Goal: Task Accomplishment & Management: Use online tool/utility

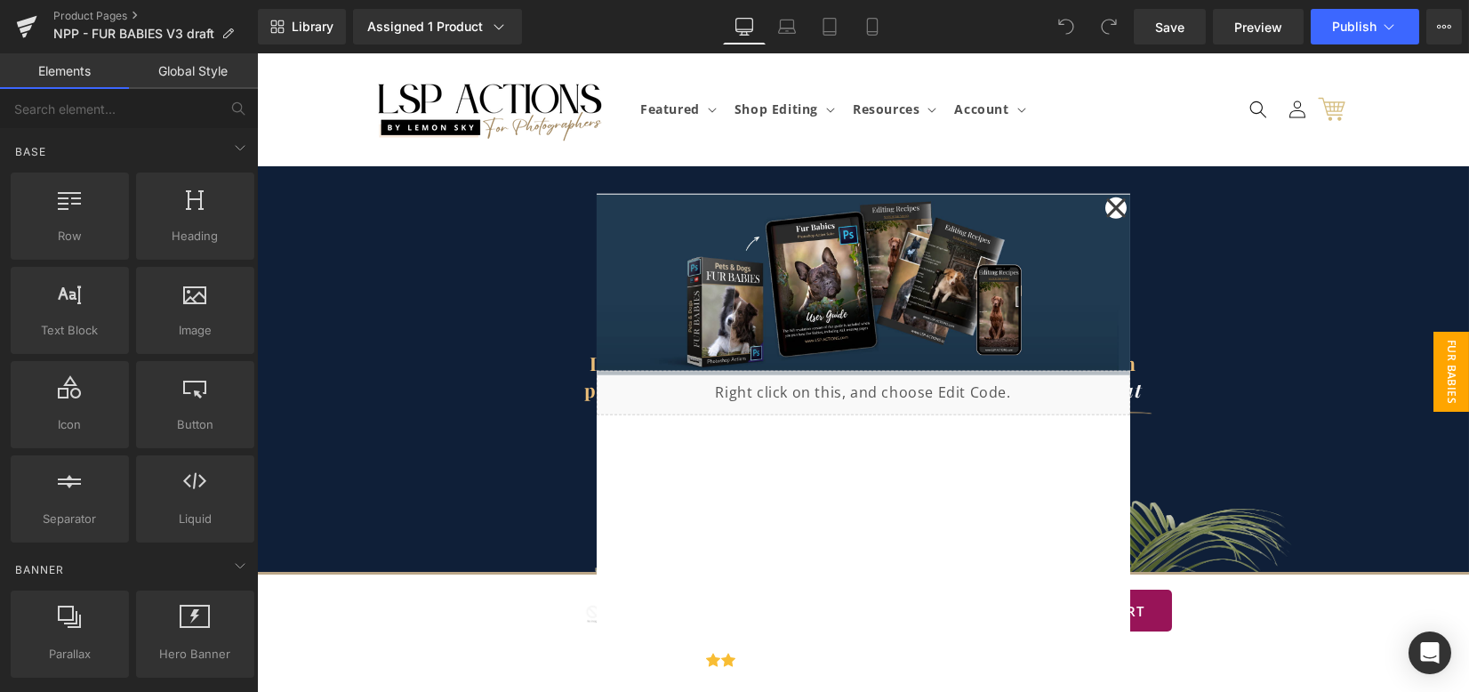
click at [1435, 365] on span "FUR BABIES BROCHURE" at bounding box center [1433, 372] width 71 height 80
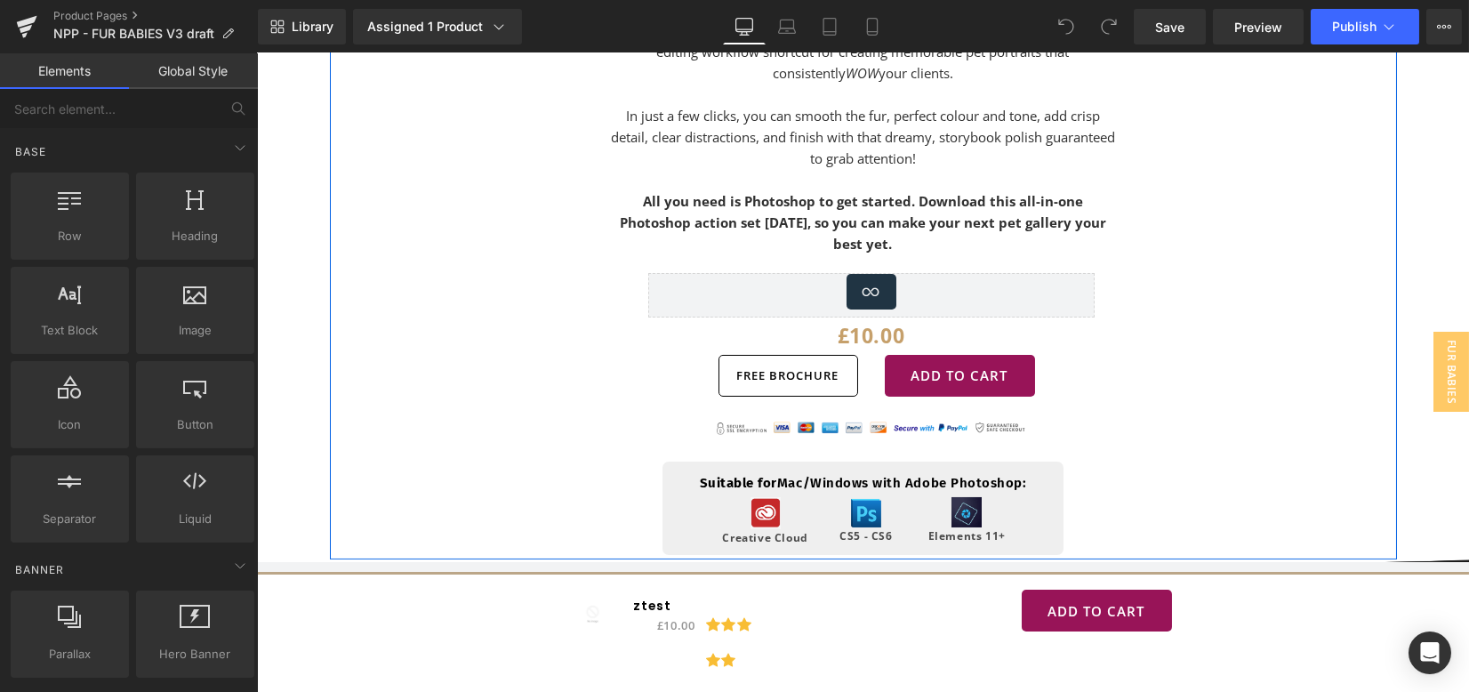
scroll to position [1304, 0]
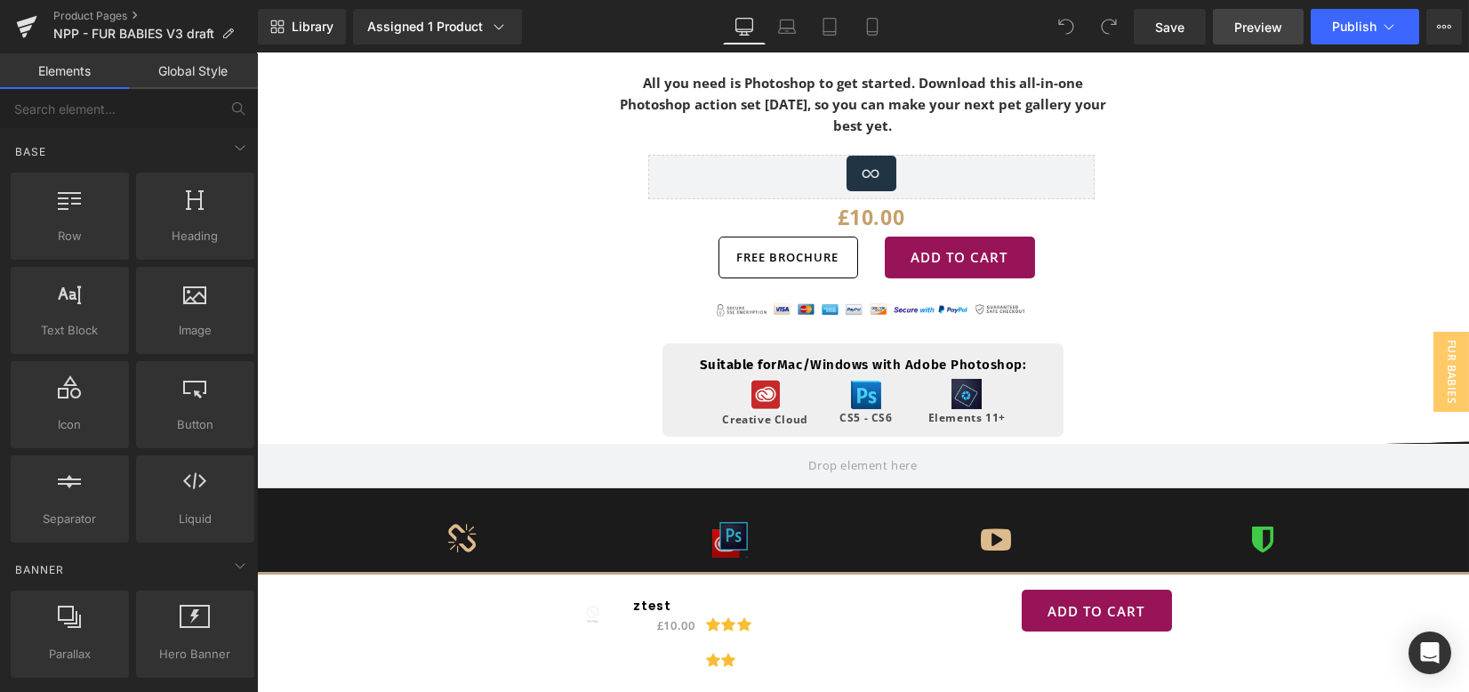
click at [1285, 26] on link "Preview" at bounding box center [1258, 27] width 91 height 36
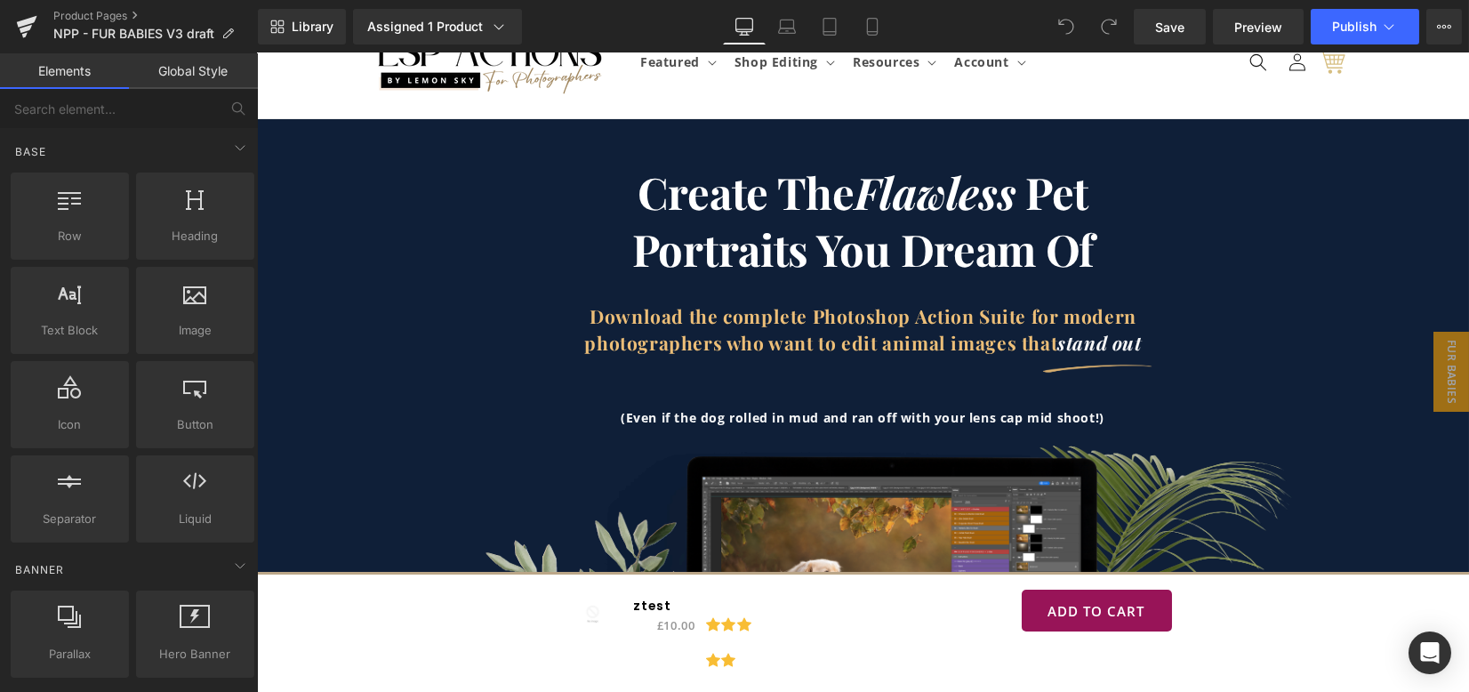
scroll to position [0, 0]
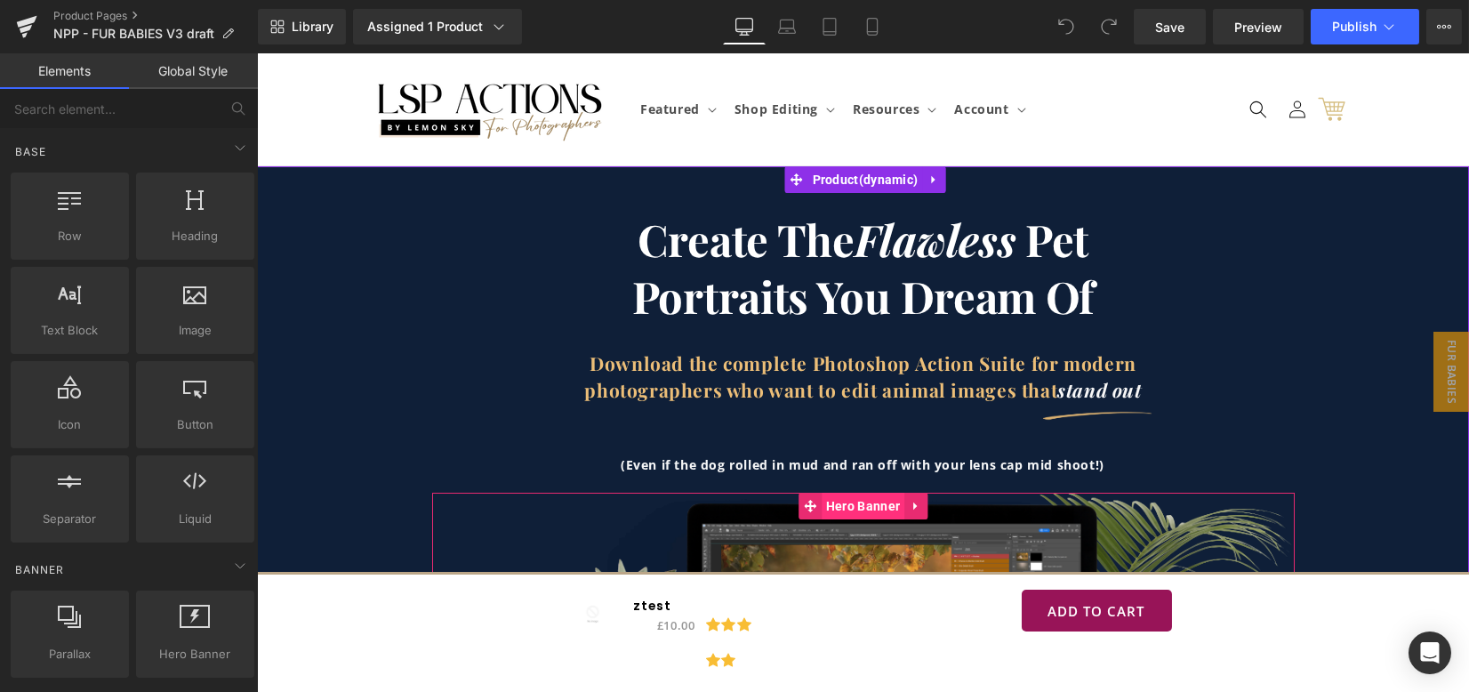
drag, startPoint x: 779, startPoint y: 501, endPoint x: 887, endPoint y: 503, distance: 107.6
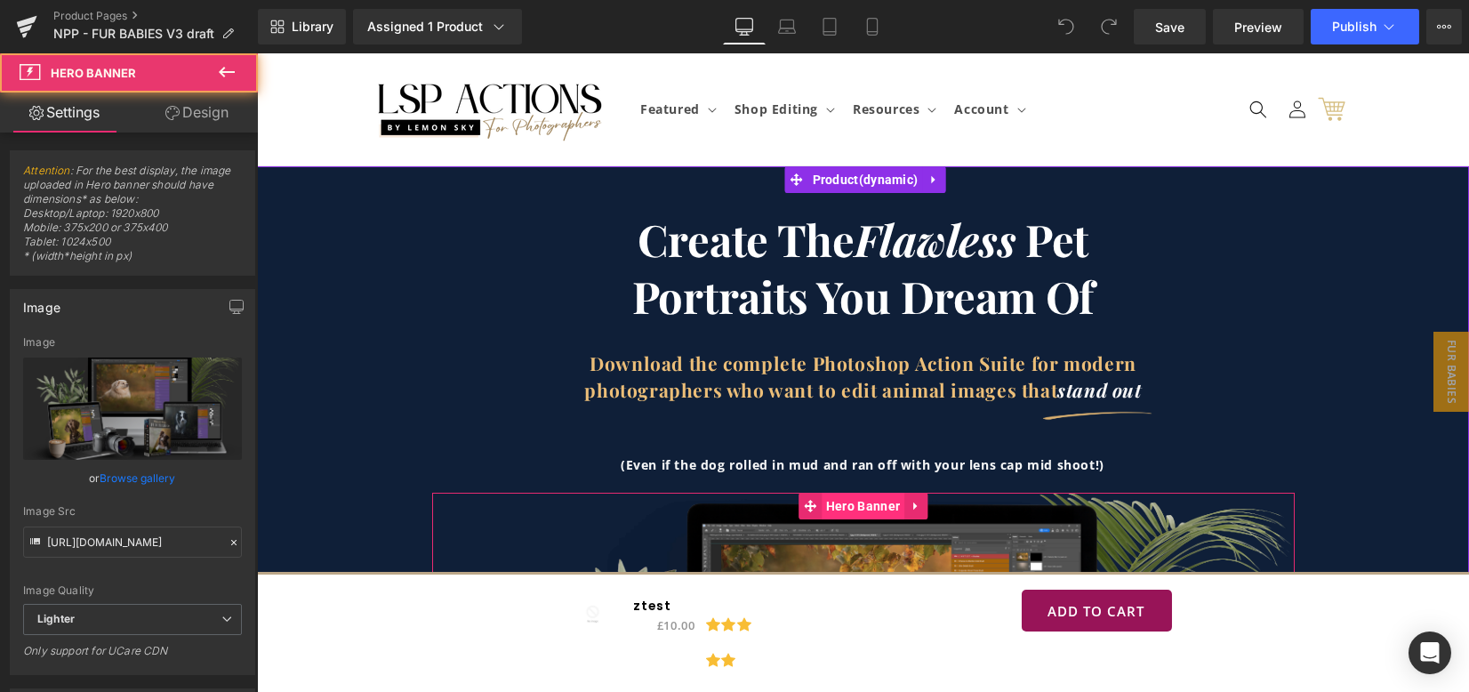
click at [876, 502] on span "Hero Banner" at bounding box center [863, 506] width 83 height 27
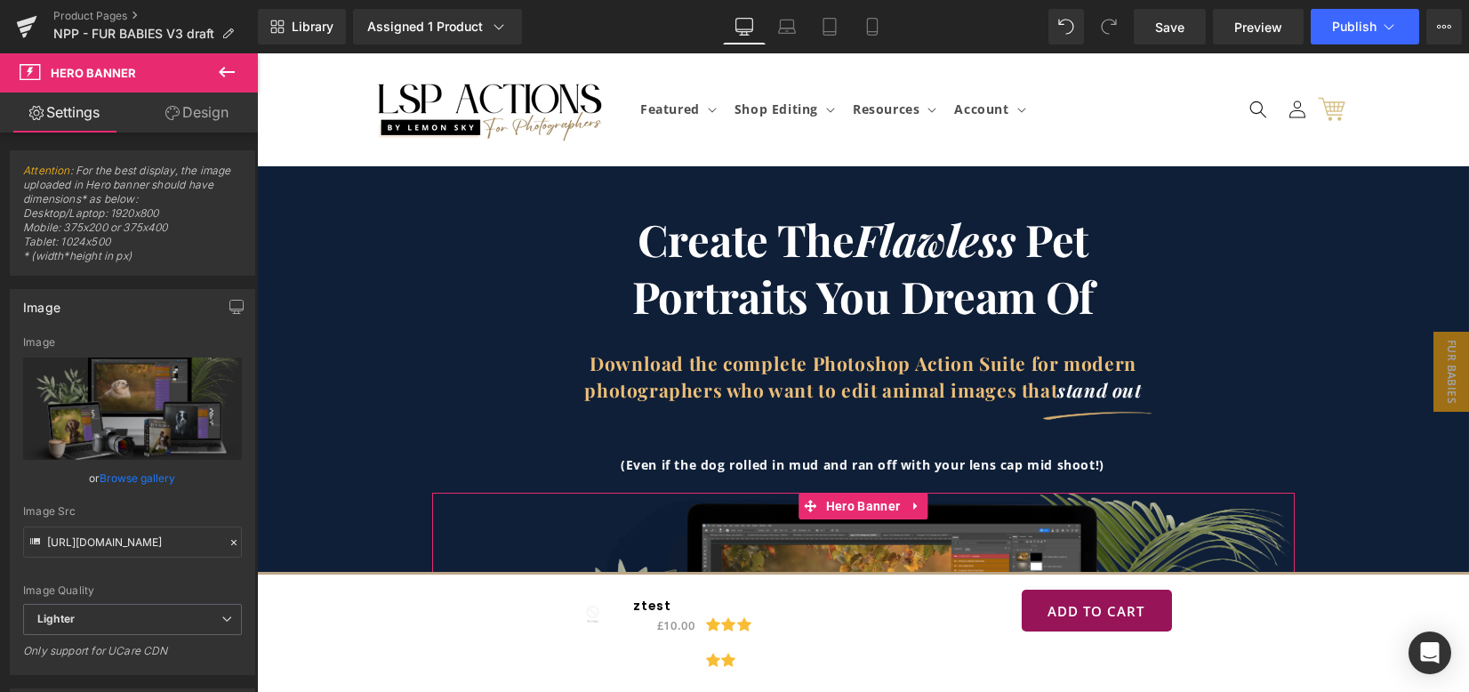
drag, startPoint x: 205, startPoint y: 111, endPoint x: 42, endPoint y: 535, distance: 453.5
click at [205, 111] on link "Design" at bounding box center [197, 112] width 129 height 40
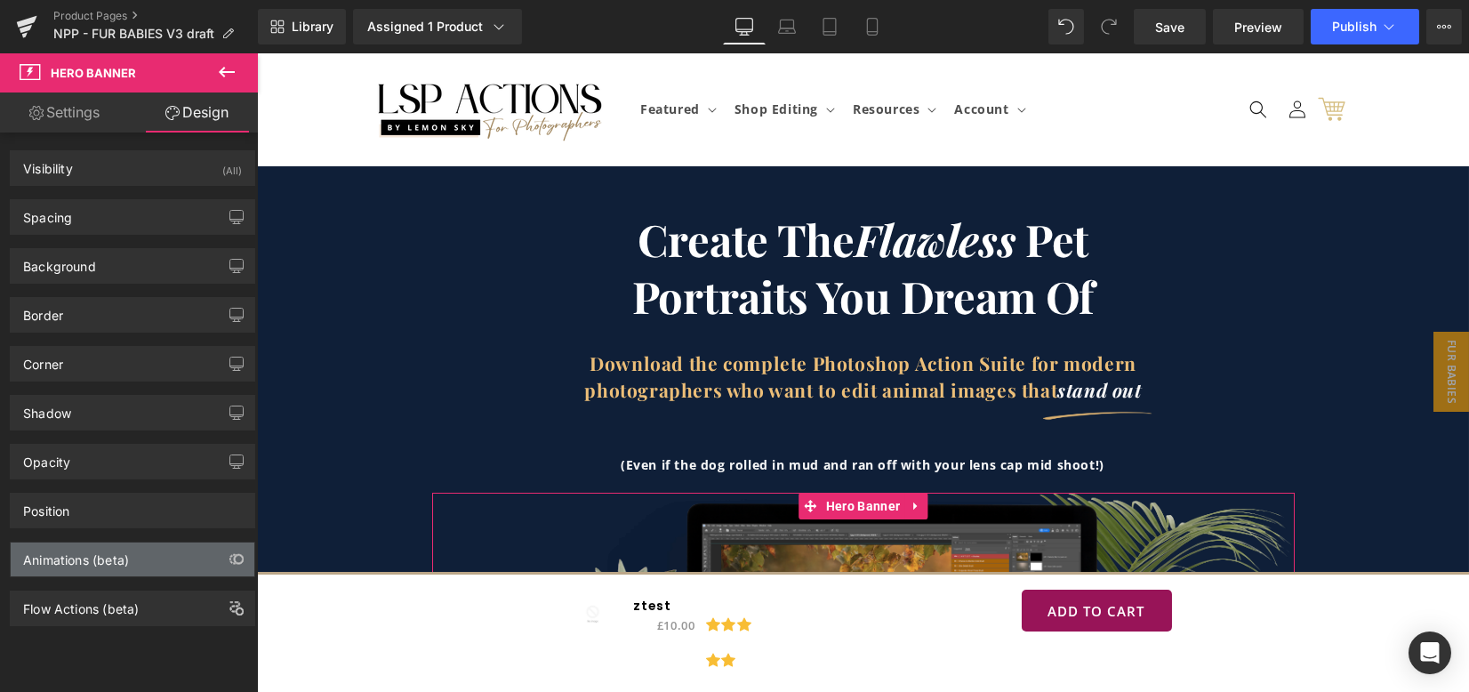
click at [54, 567] on div "Animations (beta)" at bounding box center [133, 560] width 244 height 34
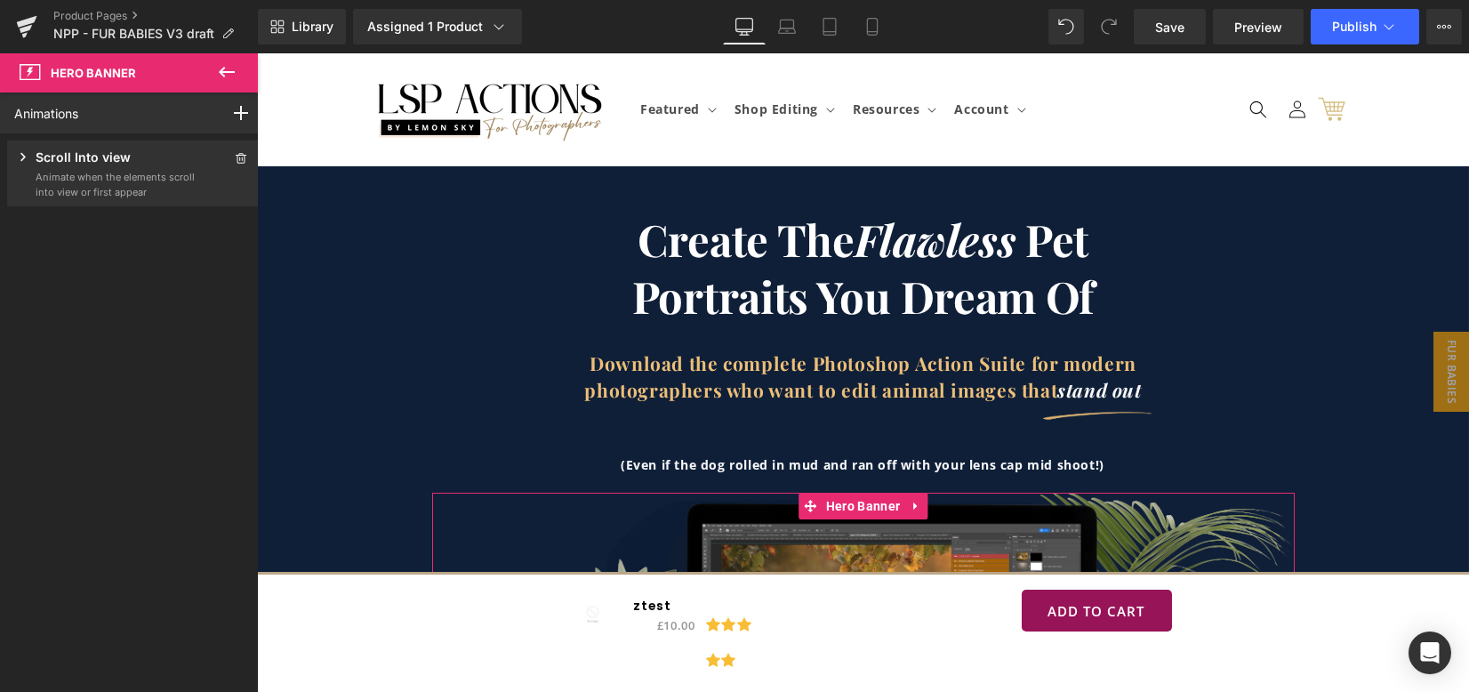
click at [20, 154] on icon at bounding box center [22, 157] width 5 height 8
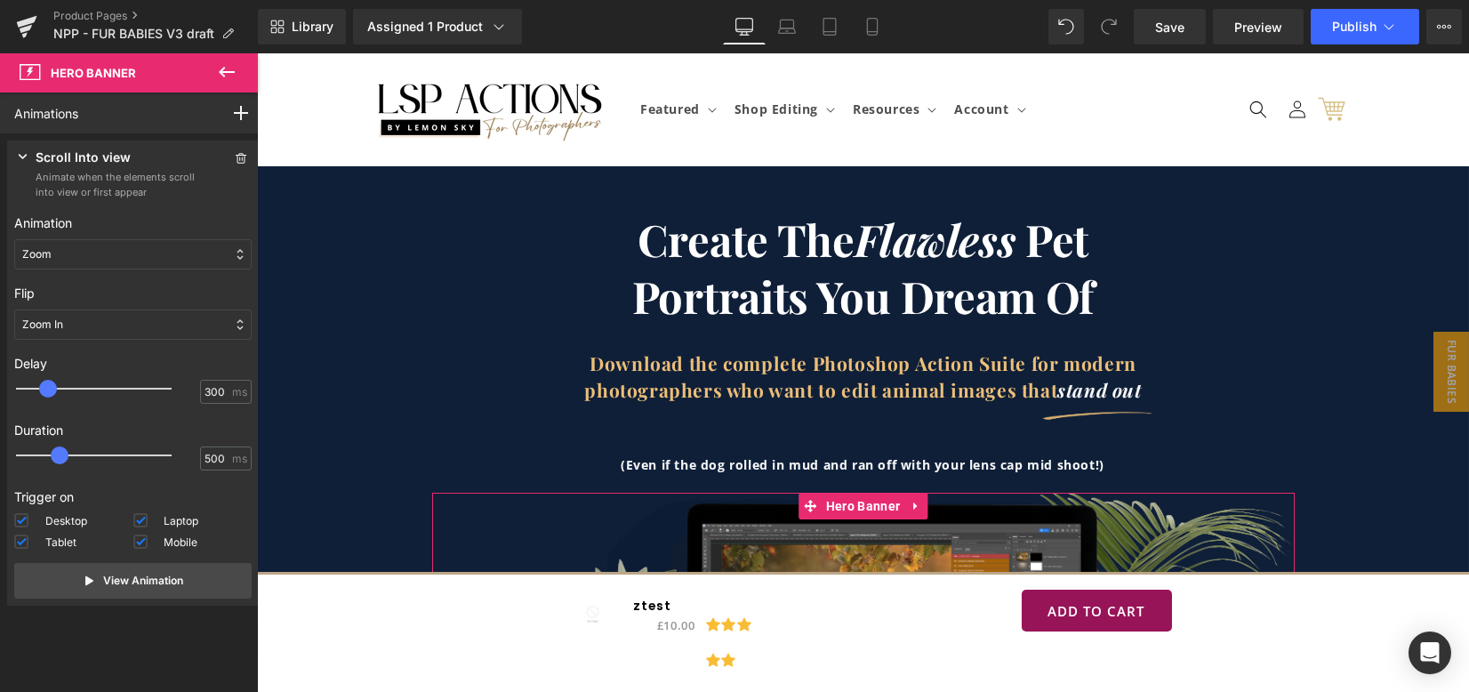
drag, startPoint x: 55, startPoint y: 391, endPoint x: 46, endPoint y: 390, distance: 8.9
click at [46, 390] on span at bounding box center [48, 389] width 18 height 18
type input "200"
click at [40, 390] on span at bounding box center [41, 389] width 18 height 18
type input "550"
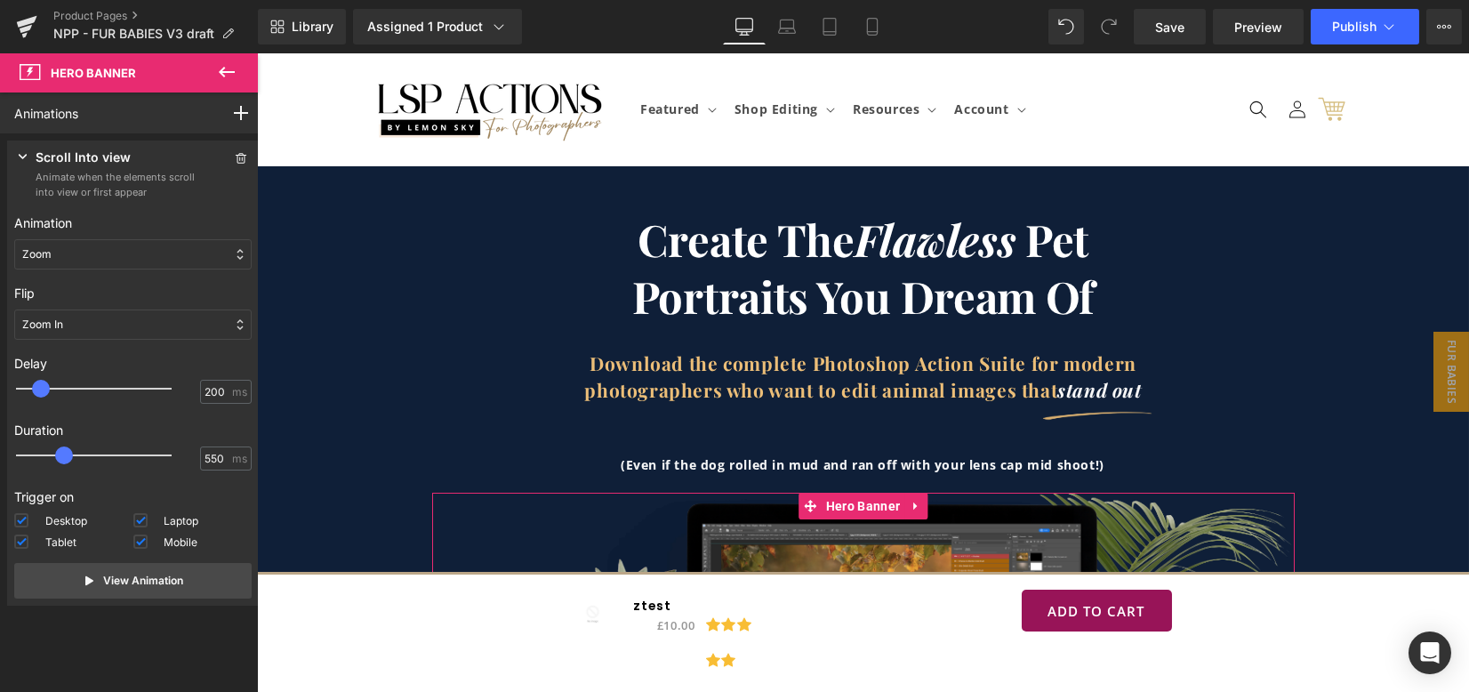
click at [70, 456] on span at bounding box center [64, 455] width 18 height 18
click at [1164, 15] on link "Save" at bounding box center [1170, 27] width 72 height 36
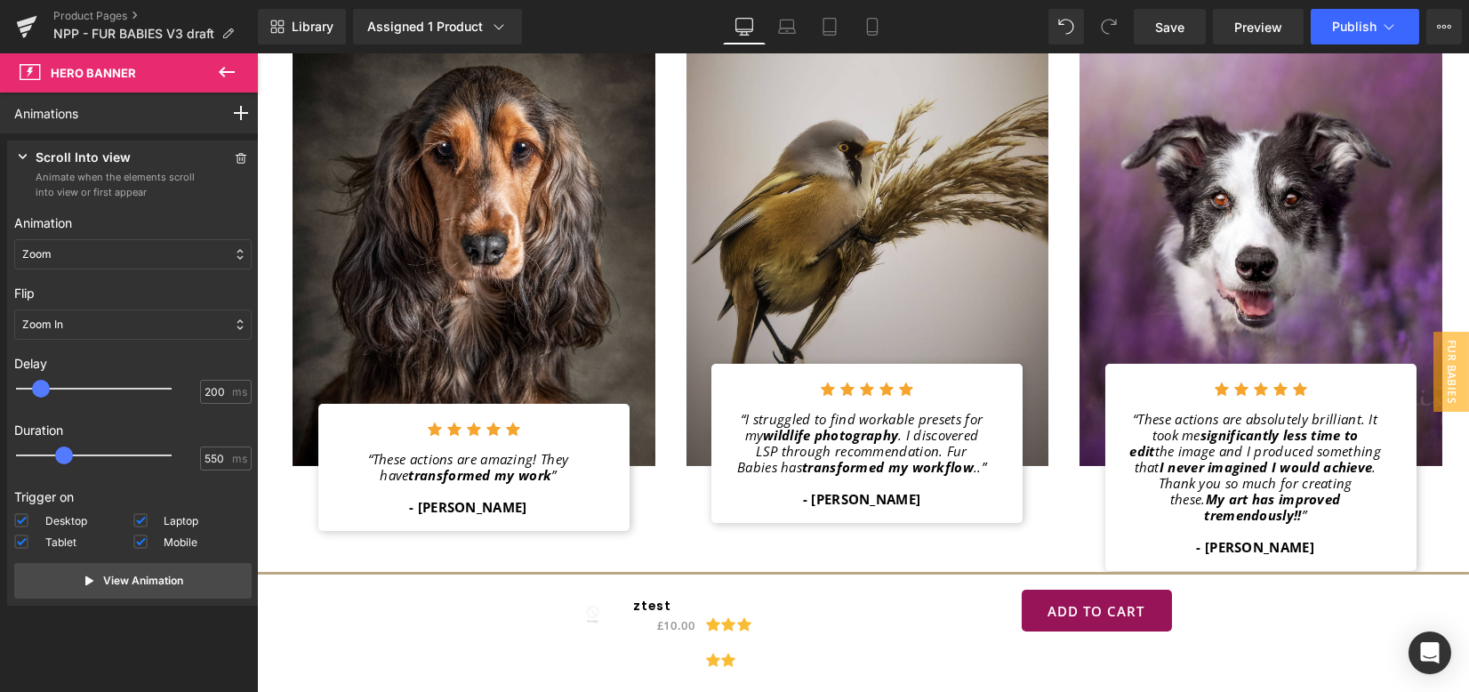
scroll to position [2727, 0]
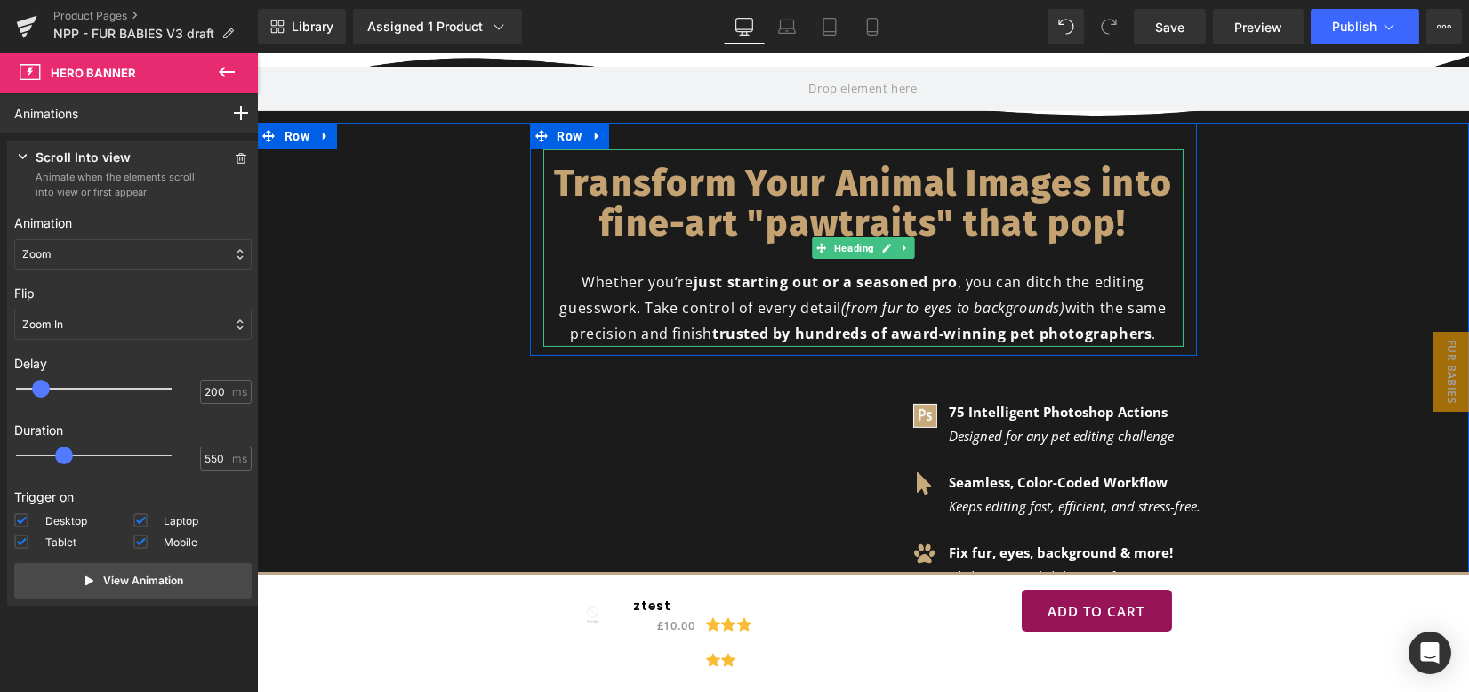
click at [663, 290] on div "Whether you’re just starting out or a seasoned pro , you can ditch the editing …" at bounding box center [863, 307] width 640 height 76
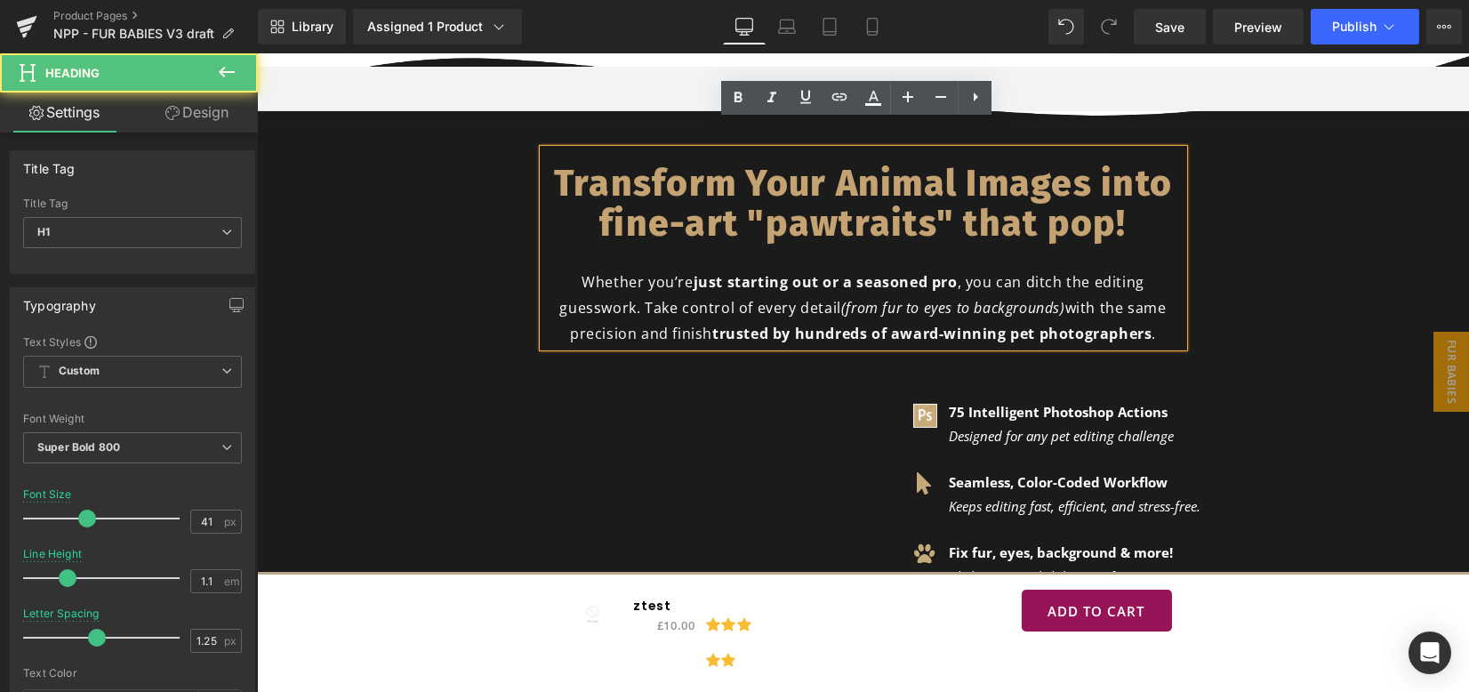
drag, startPoint x: 622, startPoint y: 280, endPoint x: 642, endPoint y: 301, distance: 28.9
click at [623, 280] on span "Whether you’re just starting out or a seasoned pro , you can ditch the editing …" at bounding box center [862, 307] width 607 height 71
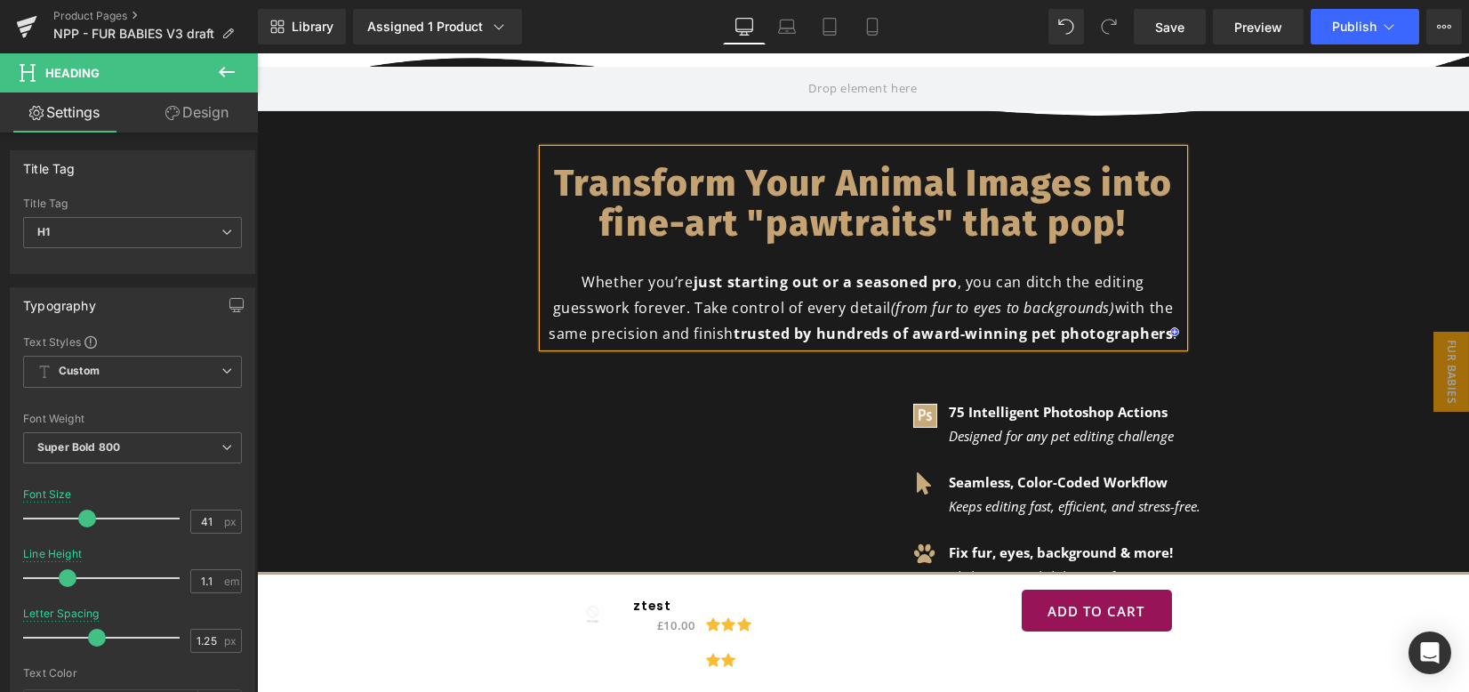
click at [1274, 266] on div "Transform Your Animal Images into fine-art "pawtraits" that pop! Whether you’re…" at bounding box center [863, 445] width 1212 height 644
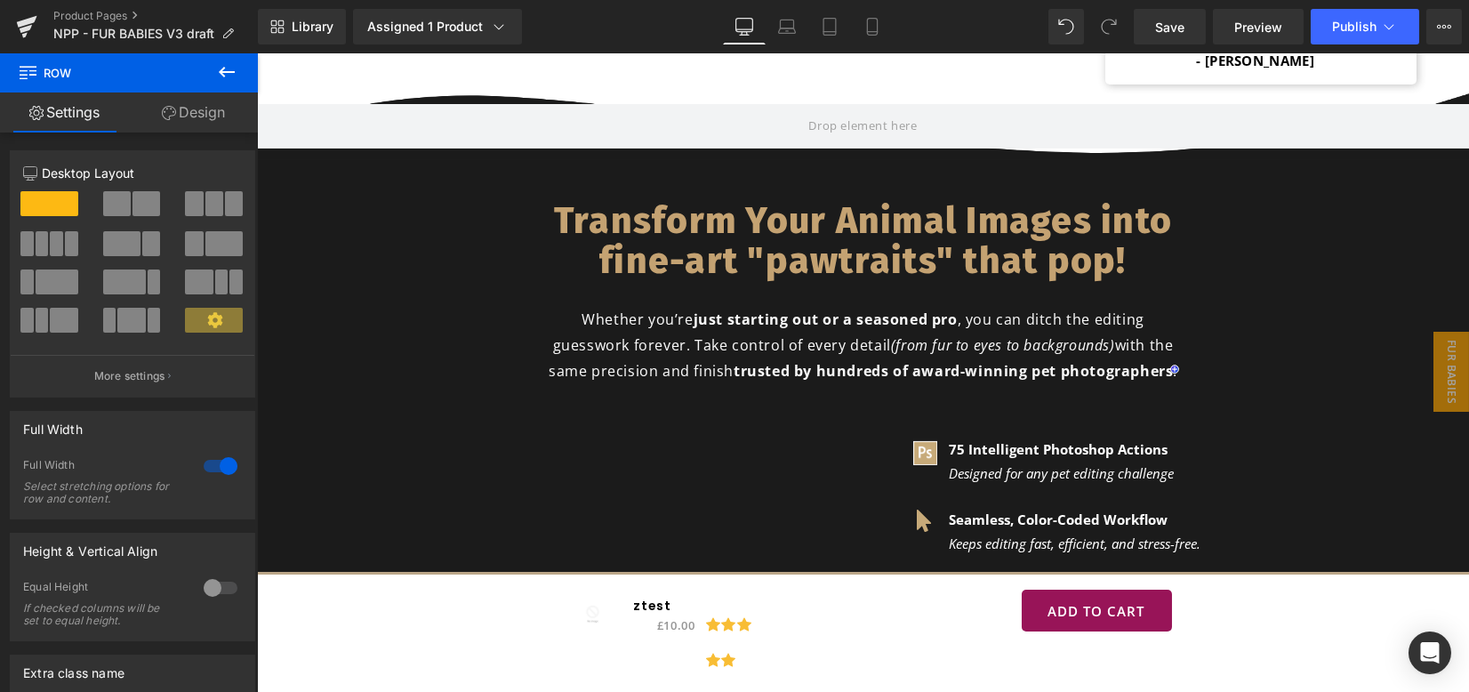
scroll to position [2977, 0]
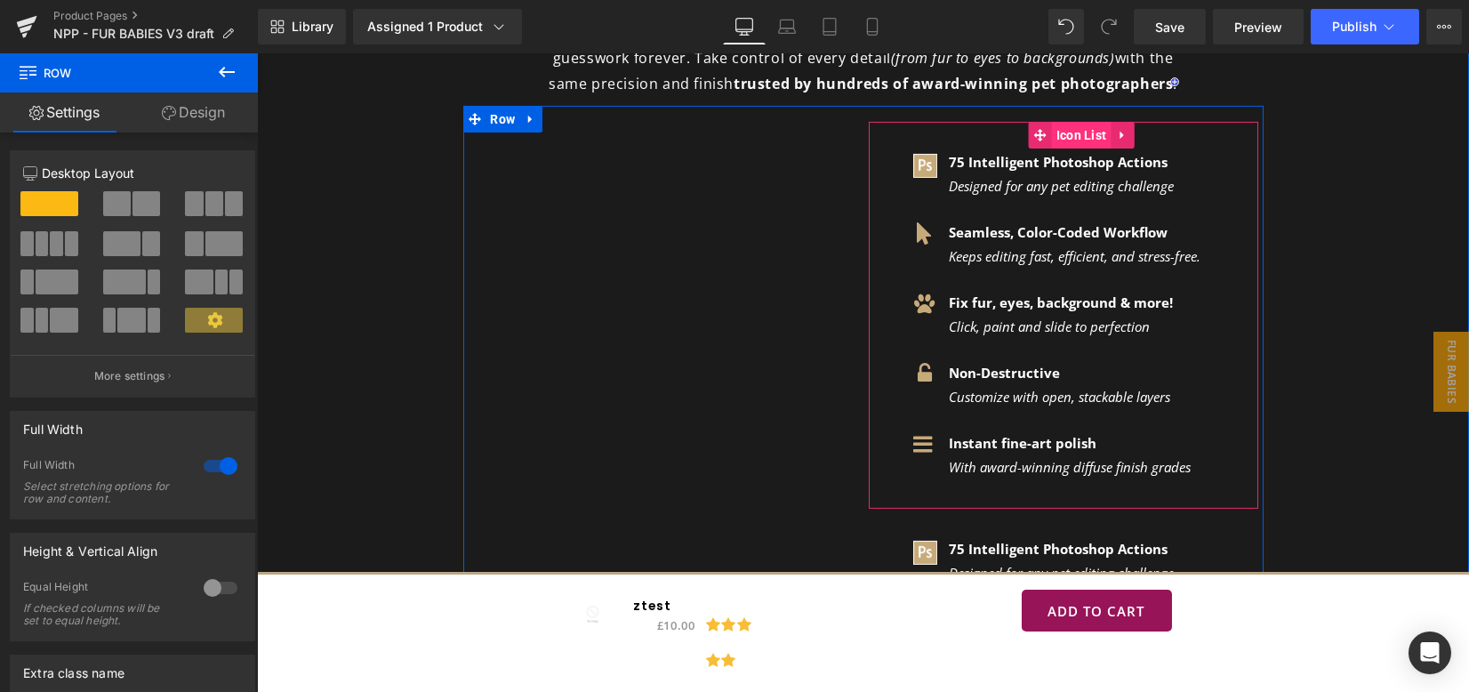
click at [1056, 122] on span "Icon List" at bounding box center [1082, 135] width 60 height 27
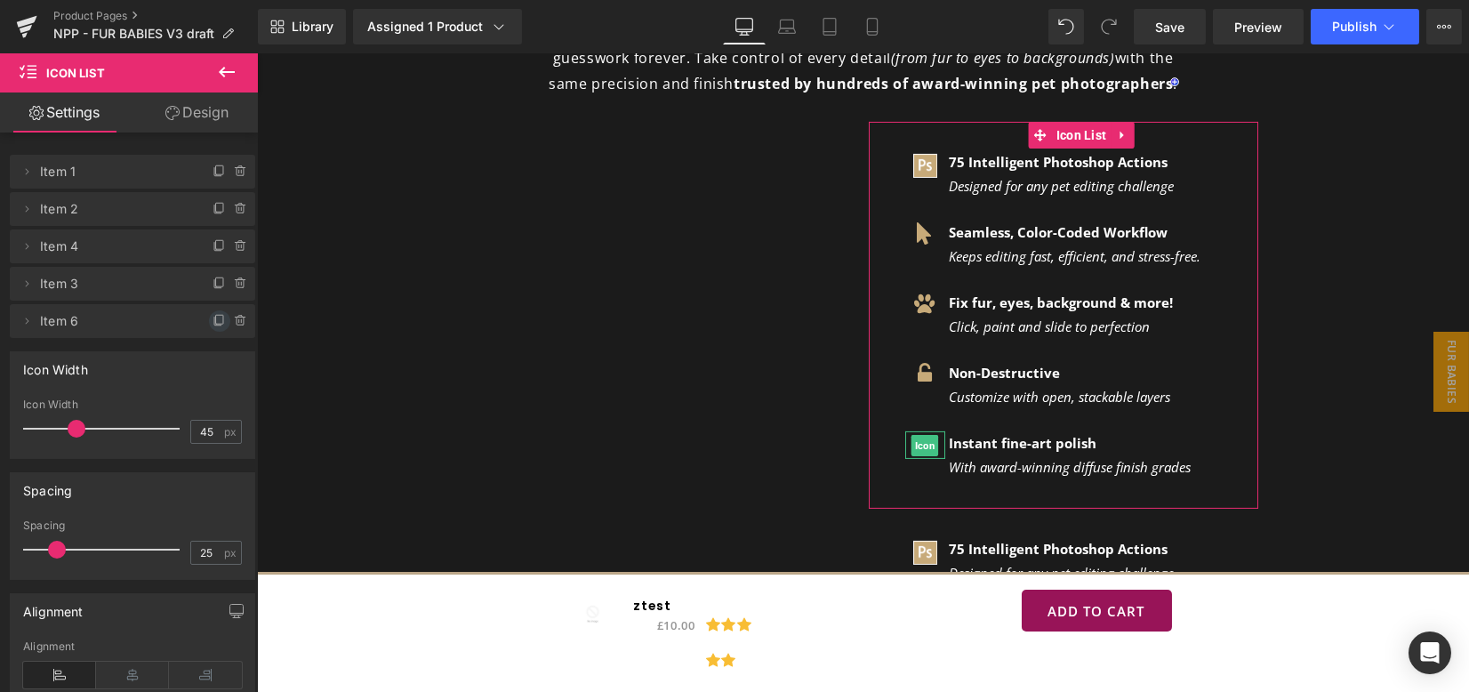
click at [213, 319] on icon at bounding box center [220, 321] width 14 height 14
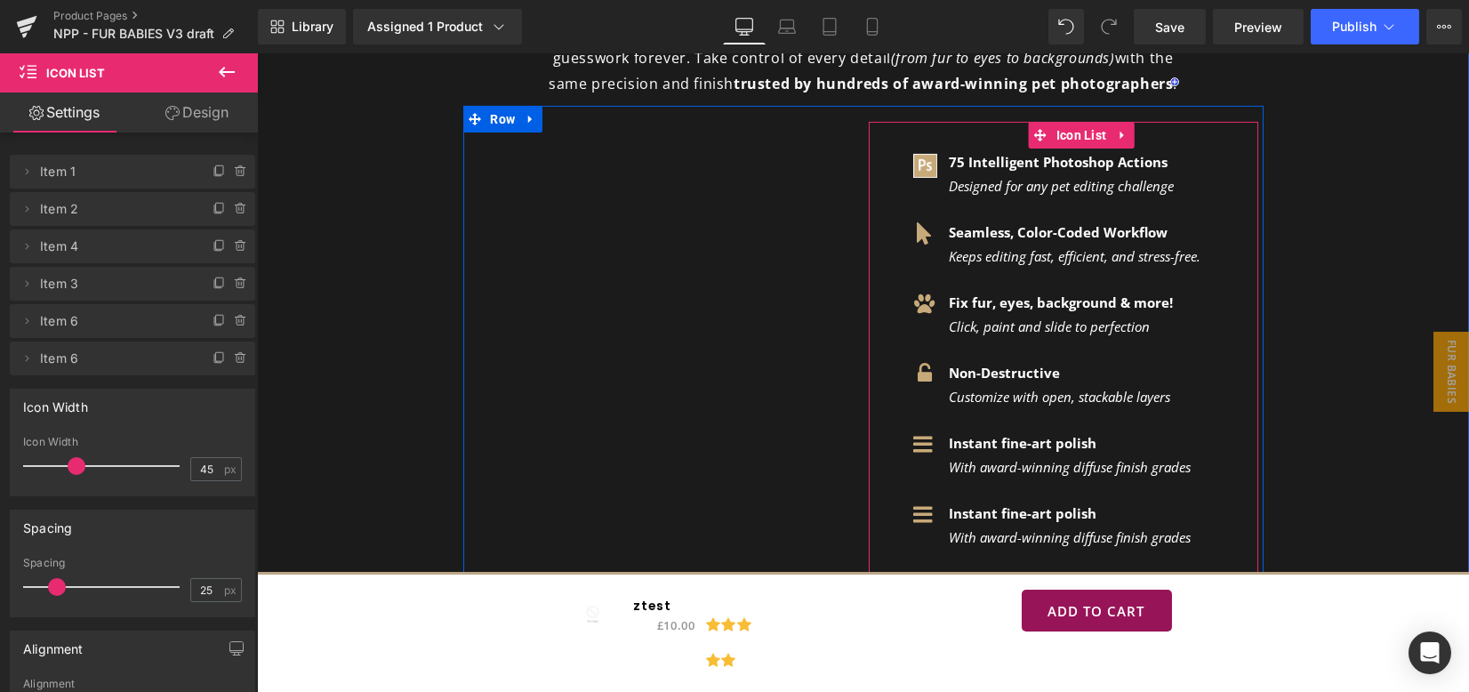
click at [947, 502] on div "Instant fine-art polish With award-winning diffuse finish grades Text Block" at bounding box center [1073, 526] width 256 height 48
click at [950, 504] on strong "Instant fine-art polish" at bounding box center [1024, 513] width 148 height 18
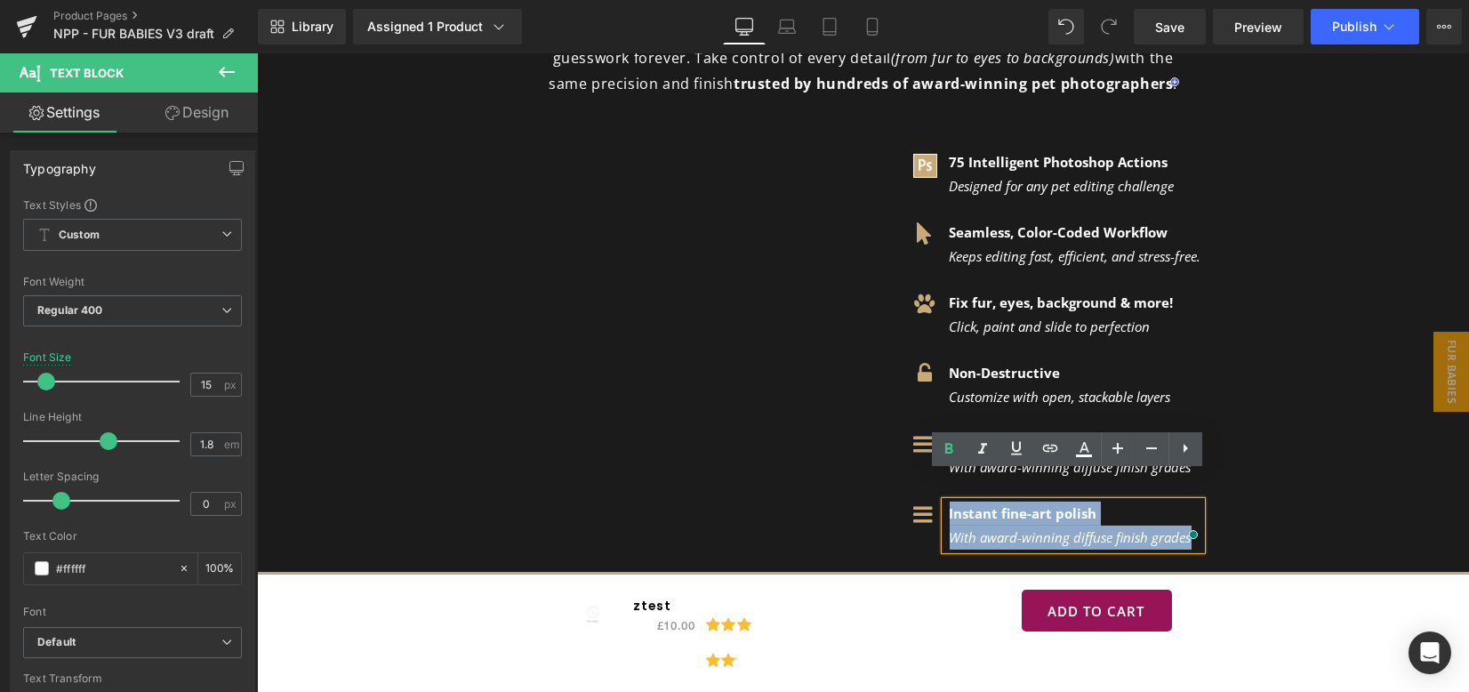
drag, startPoint x: 942, startPoint y: 483, endPoint x: 1105, endPoint y: 472, distance: 163.1
click at [1105, 502] on div "Instant fine-art polish With award-winning diffuse finish grades" at bounding box center [1073, 526] width 256 height 48
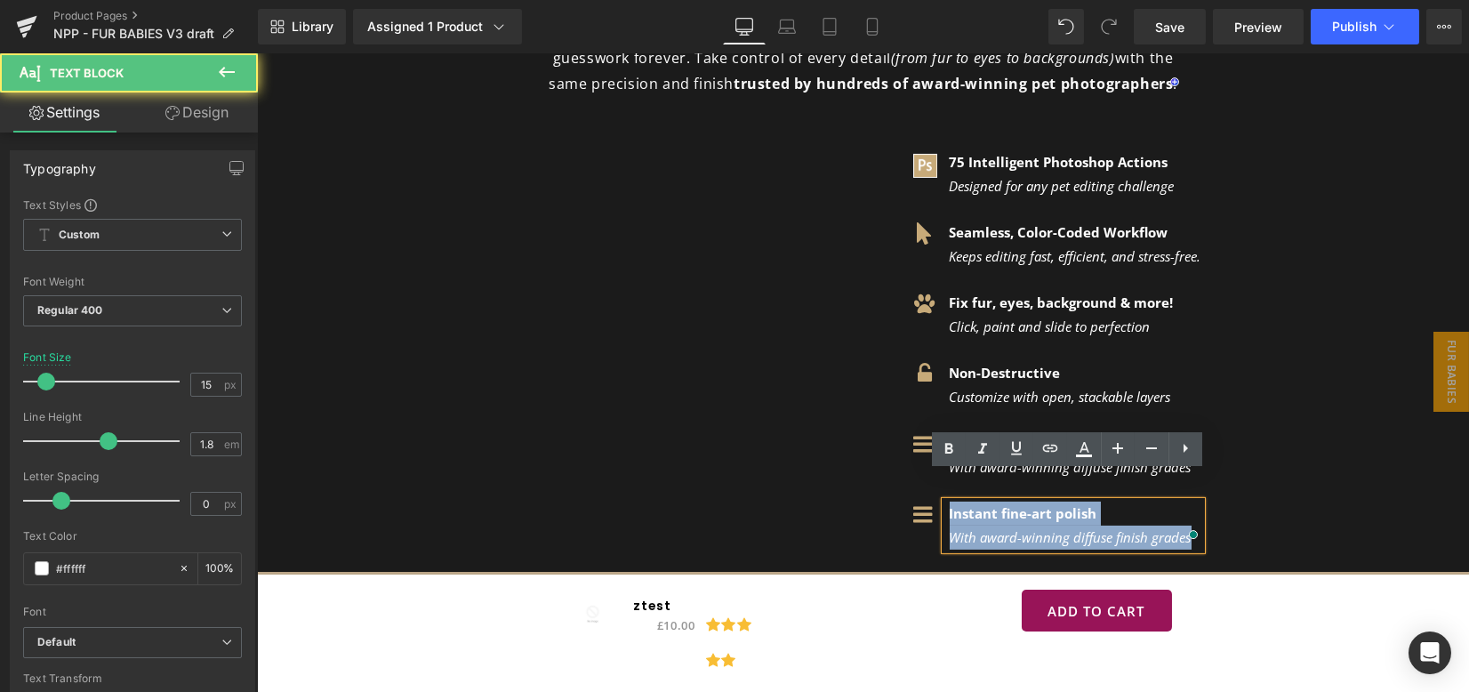
click at [1086, 504] on strong "Instant fine-art polish" at bounding box center [1024, 513] width 148 height 18
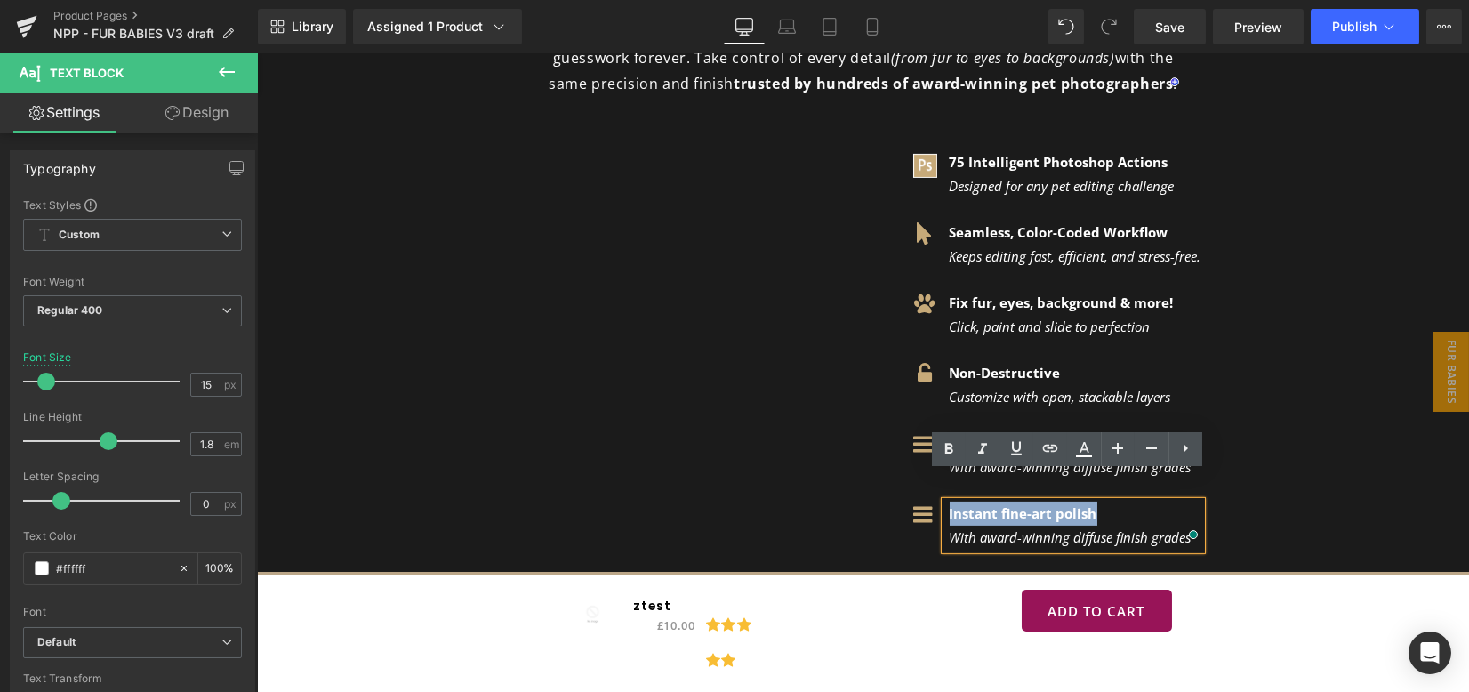
drag, startPoint x: 1095, startPoint y: 479, endPoint x: 942, endPoint y: 486, distance: 153.1
click at [950, 502] on div "Instant fine-art polish" at bounding box center [1076, 514] width 252 height 24
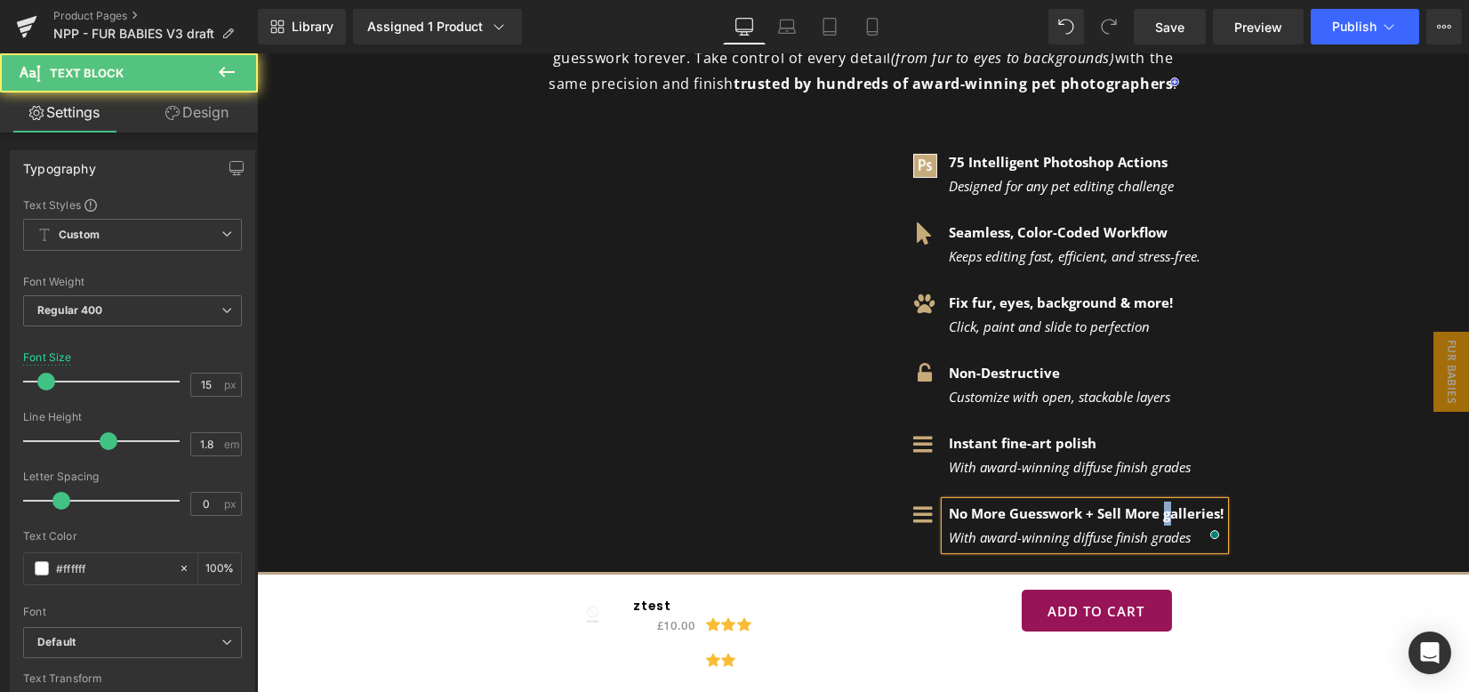
click at [1157, 504] on strong "No More Guesswork + Sell More galleries!" at bounding box center [1087, 513] width 275 height 18
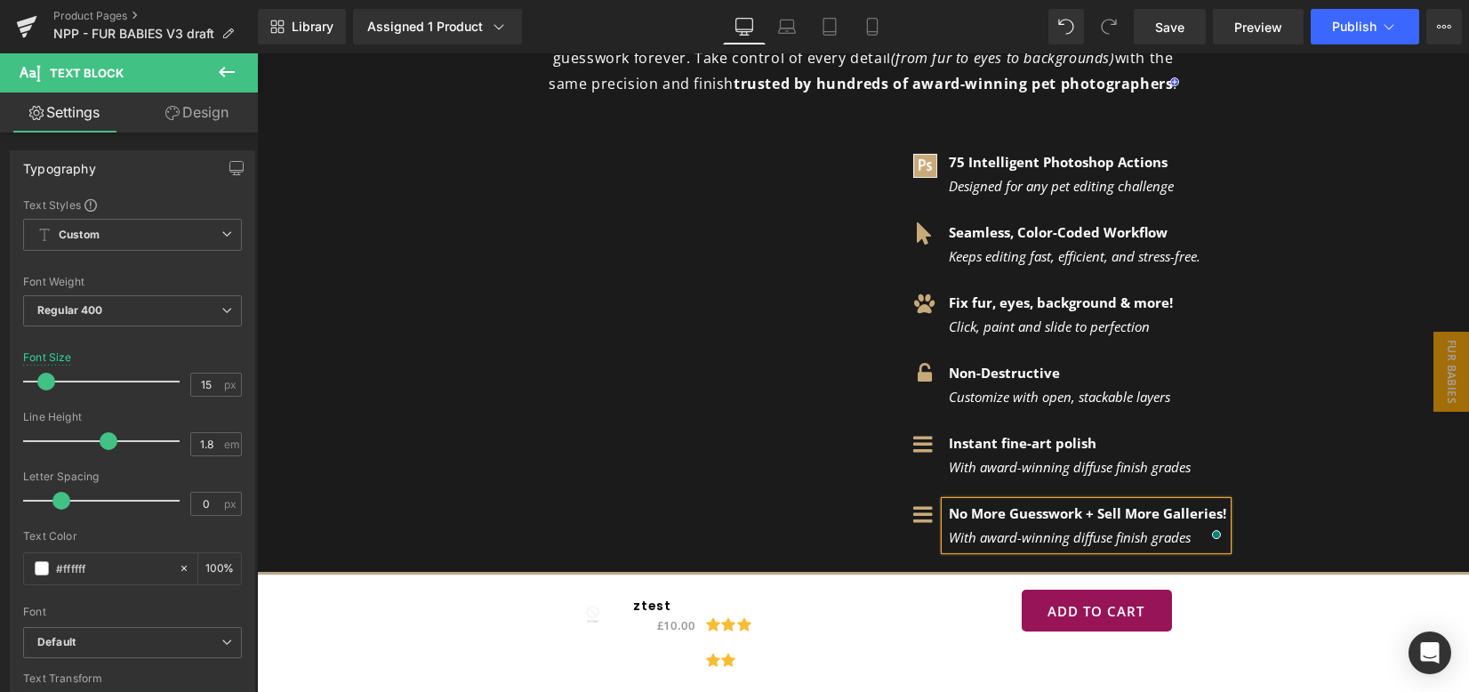
click at [1056, 528] on icon "With award-winning diffuse finish grades" at bounding box center [1071, 537] width 242 height 18
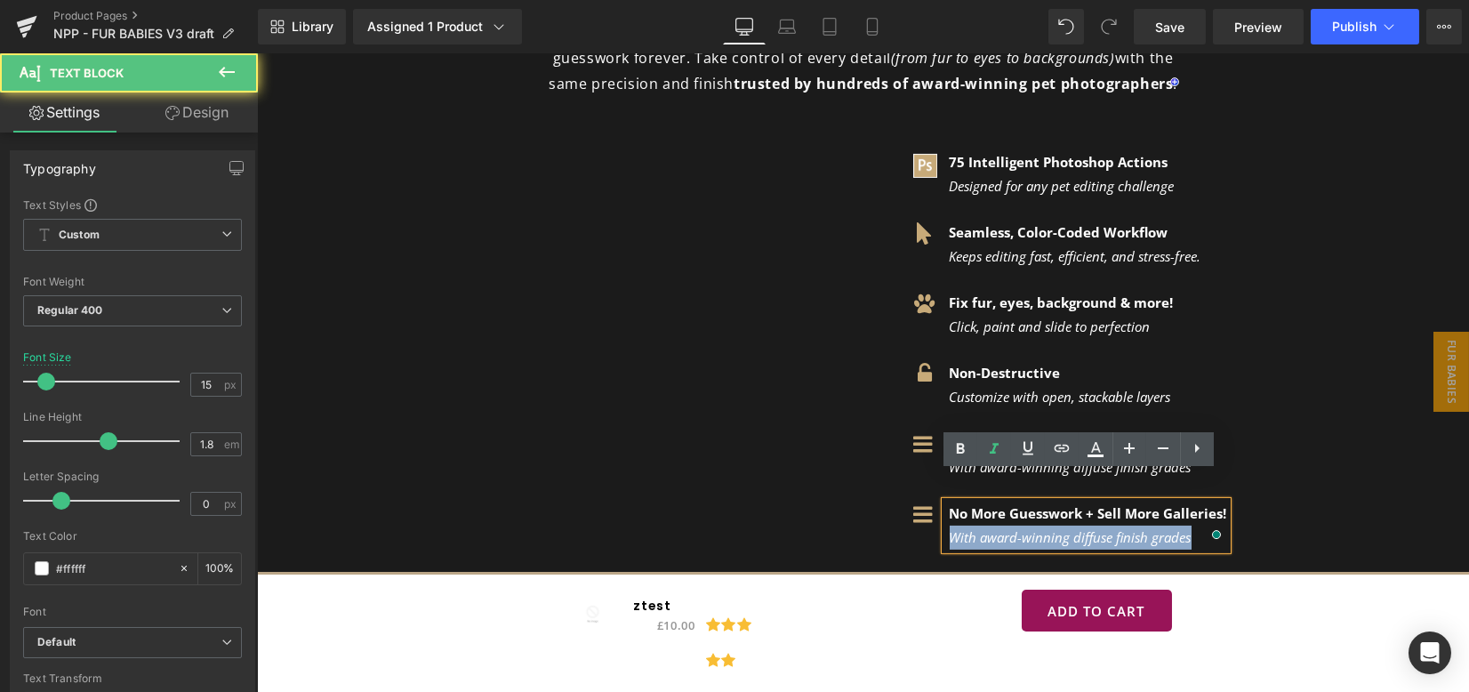
drag, startPoint x: 943, startPoint y: 513, endPoint x: 1187, endPoint y: 520, distance: 244.7
click at [1187, 526] on div "With award-winning diffuse finish grades" at bounding box center [1088, 538] width 277 height 24
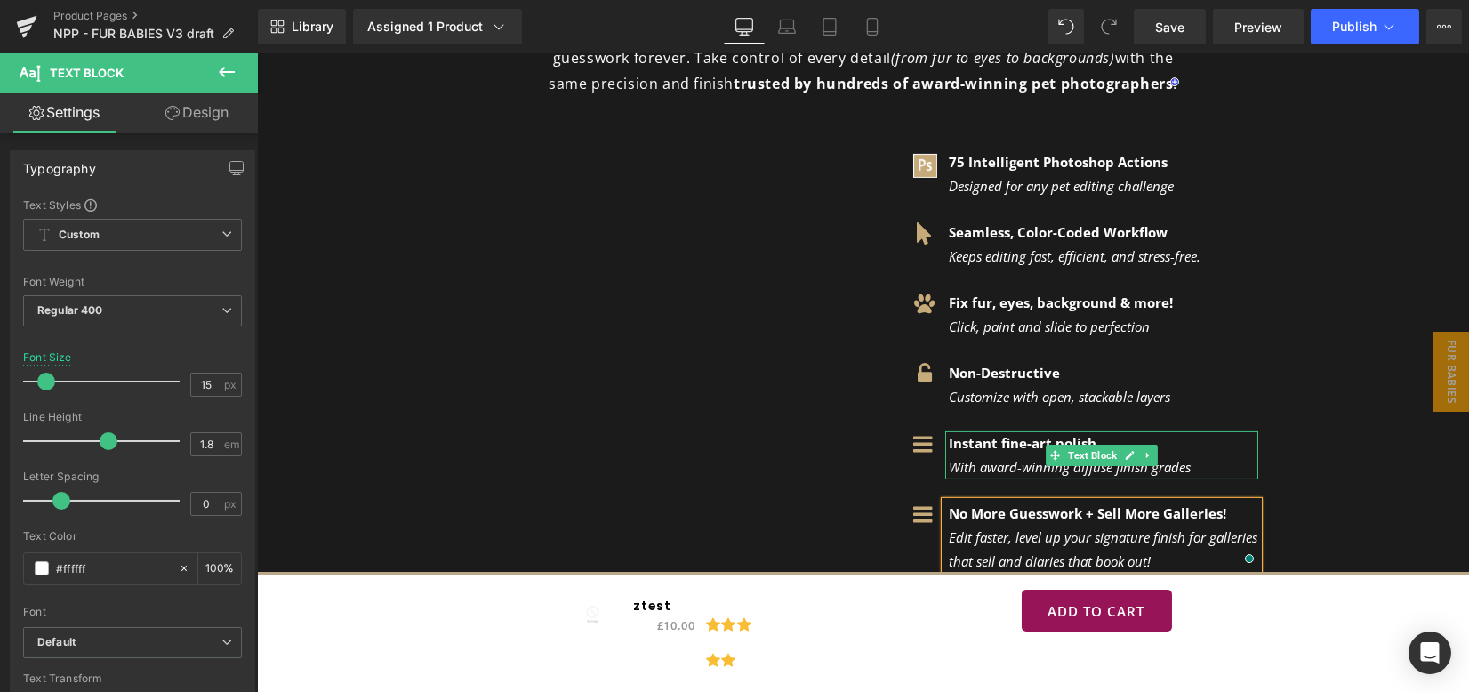
click at [1254, 435] on div at bounding box center [1256, 455] width 4 height 48
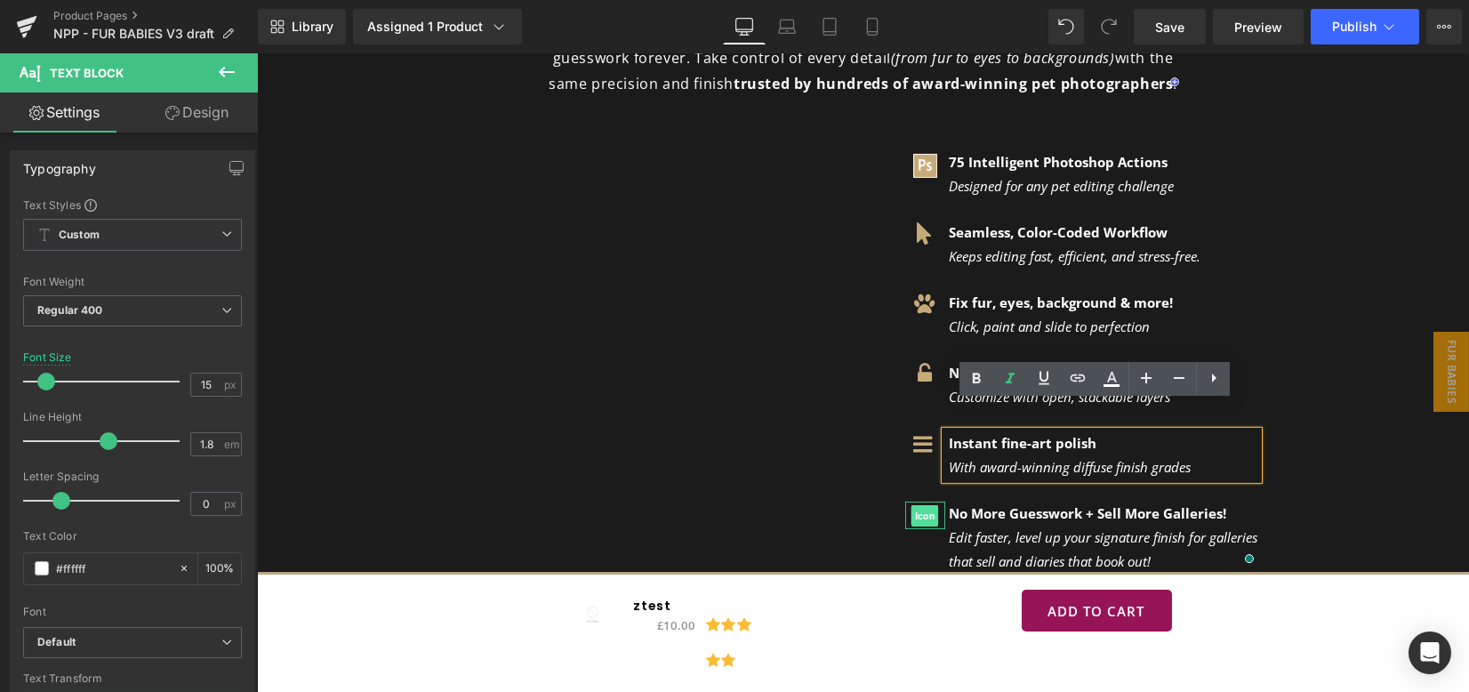
click at [912, 505] on span "Icon" at bounding box center [926, 515] width 28 height 21
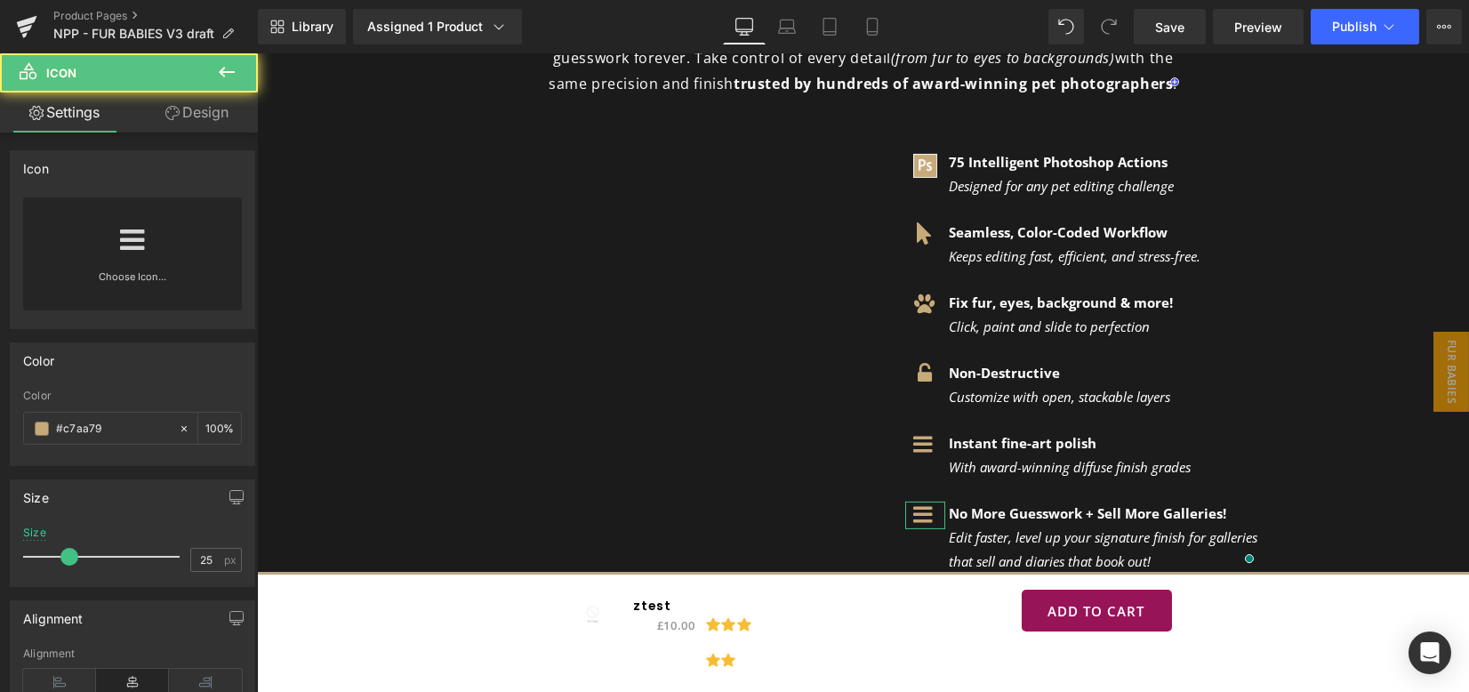
click at [104, 240] on div "Choose Icon..." at bounding box center [132, 253] width 219 height 113
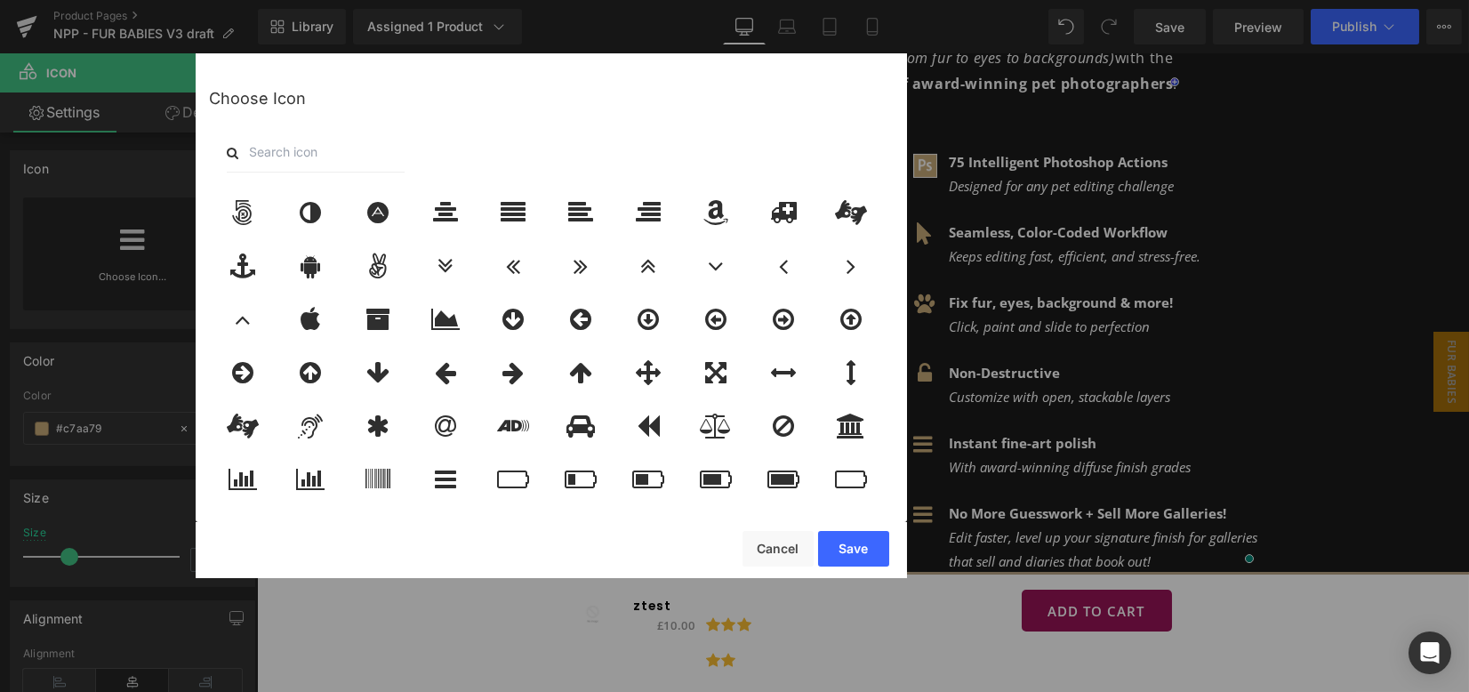
click at [291, 149] on input "text" at bounding box center [316, 152] width 178 height 39
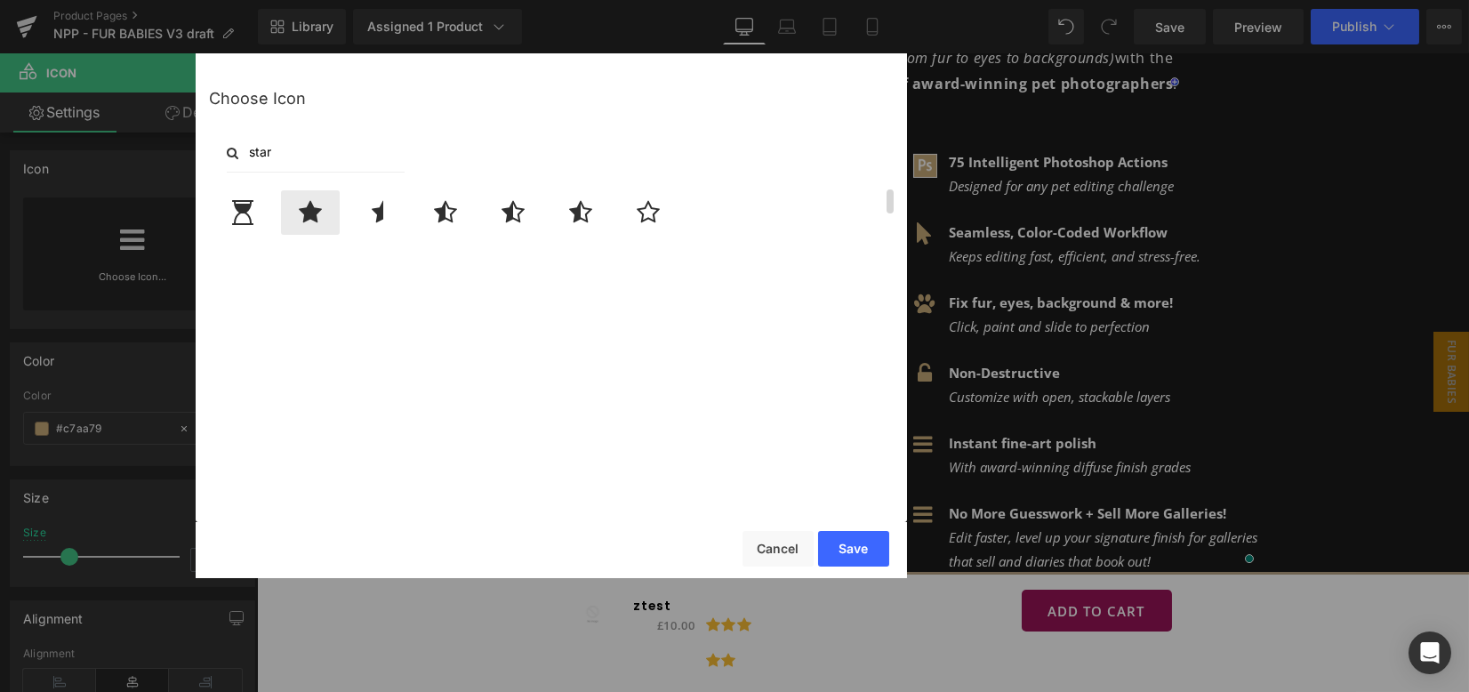
type input "star"
click at [306, 215] on icon at bounding box center [310, 212] width 23 height 25
click at [846, 553] on button "Save" at bounding box center [853, 549] width 71 height 36
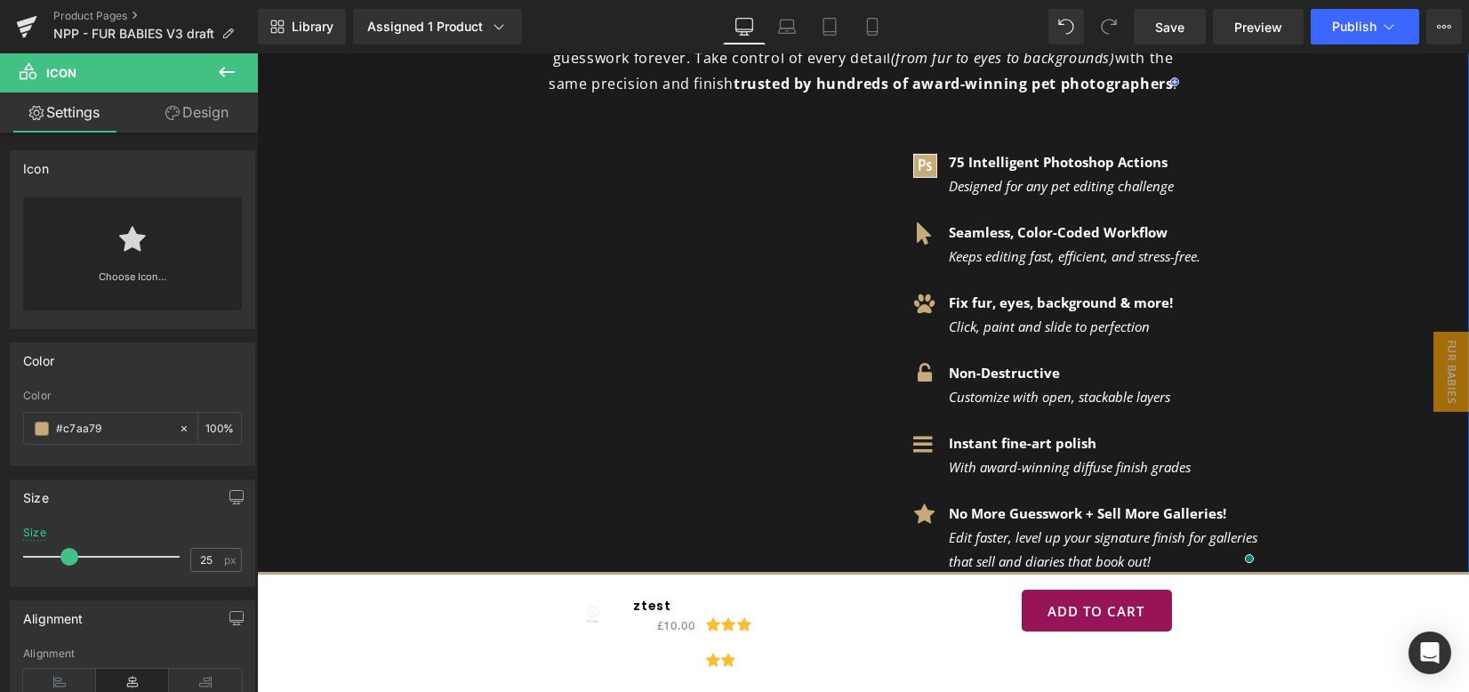
click at [1360, 347] on div "Transform Your Animal Images into fine-art "pawtraits" that pop! Whether you’re…" at bounding box center [863, 435] width 1212 height 1125
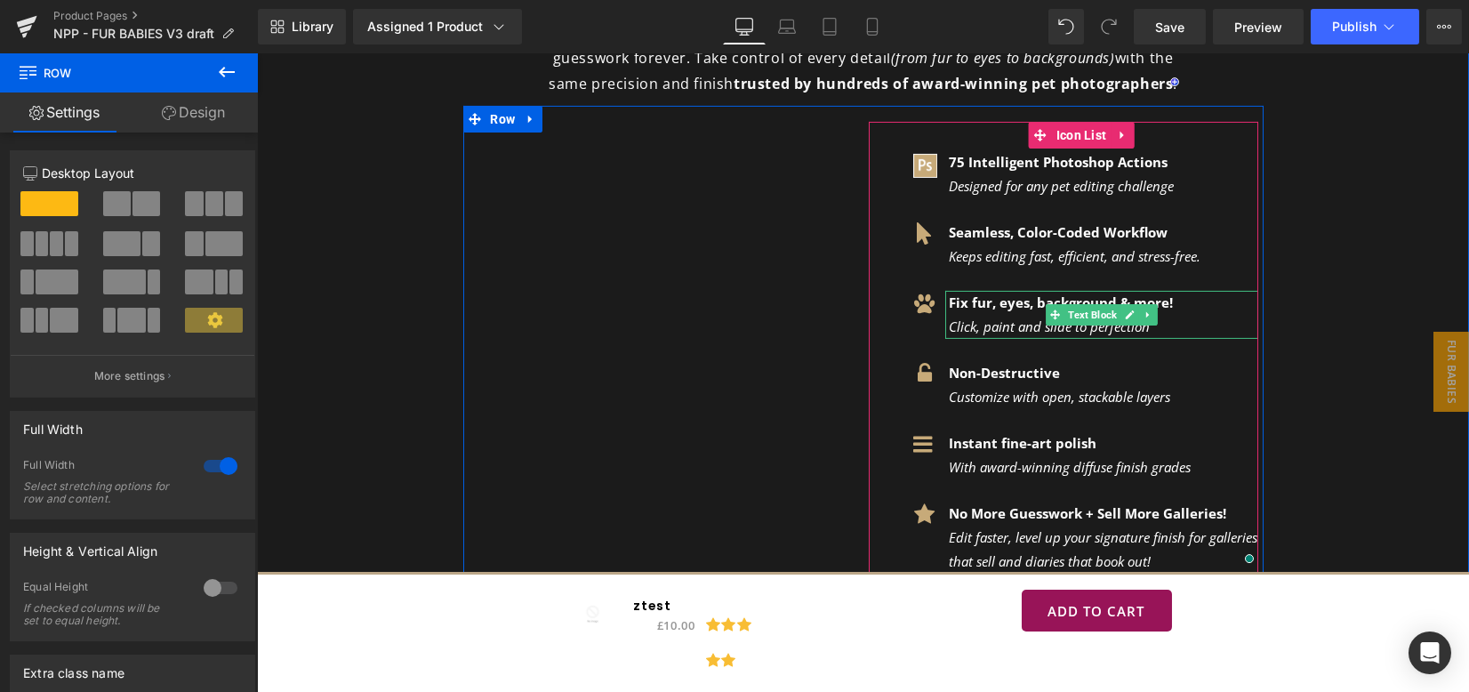
click at [1015, 293] on strong "Fix fur, eyes, background & more!" at bounding box center [1062, 302] width 224 height 18
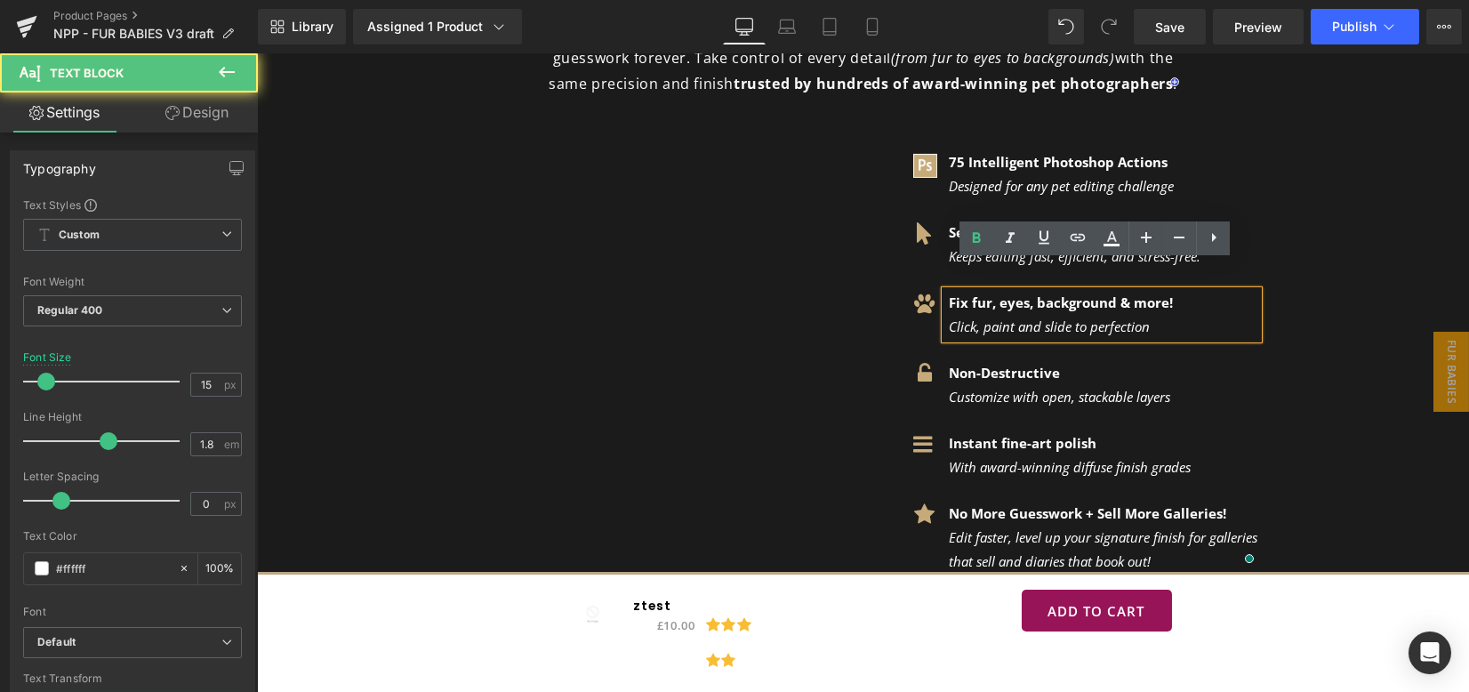
click at [1123, 293] on strong "Fix fur, eyes, background & more!" at bounding box center [1062, 302] width 224 height 18
drag, startPoint x: 1110, startPoint y: 272, endPoint x: 1170, endPoint y: 276, distance: 59.7
click at [1168, 291] on p "Fix fur, eyes, background & more!" at bounding box center [1104, 303] width 309 height 24
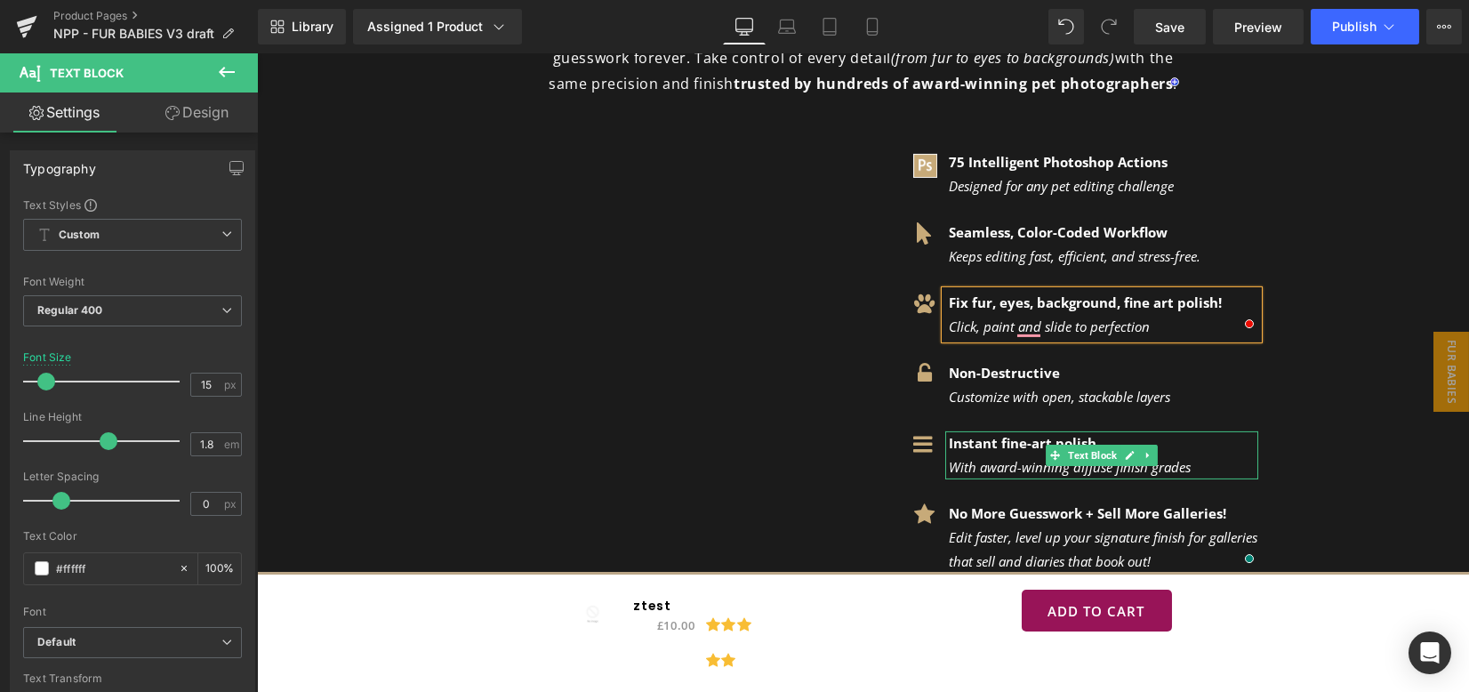
click at [964, 458] on icon "With award-winning diffuse finish grades" at bounding box center [1071, 467] width 242 height 18
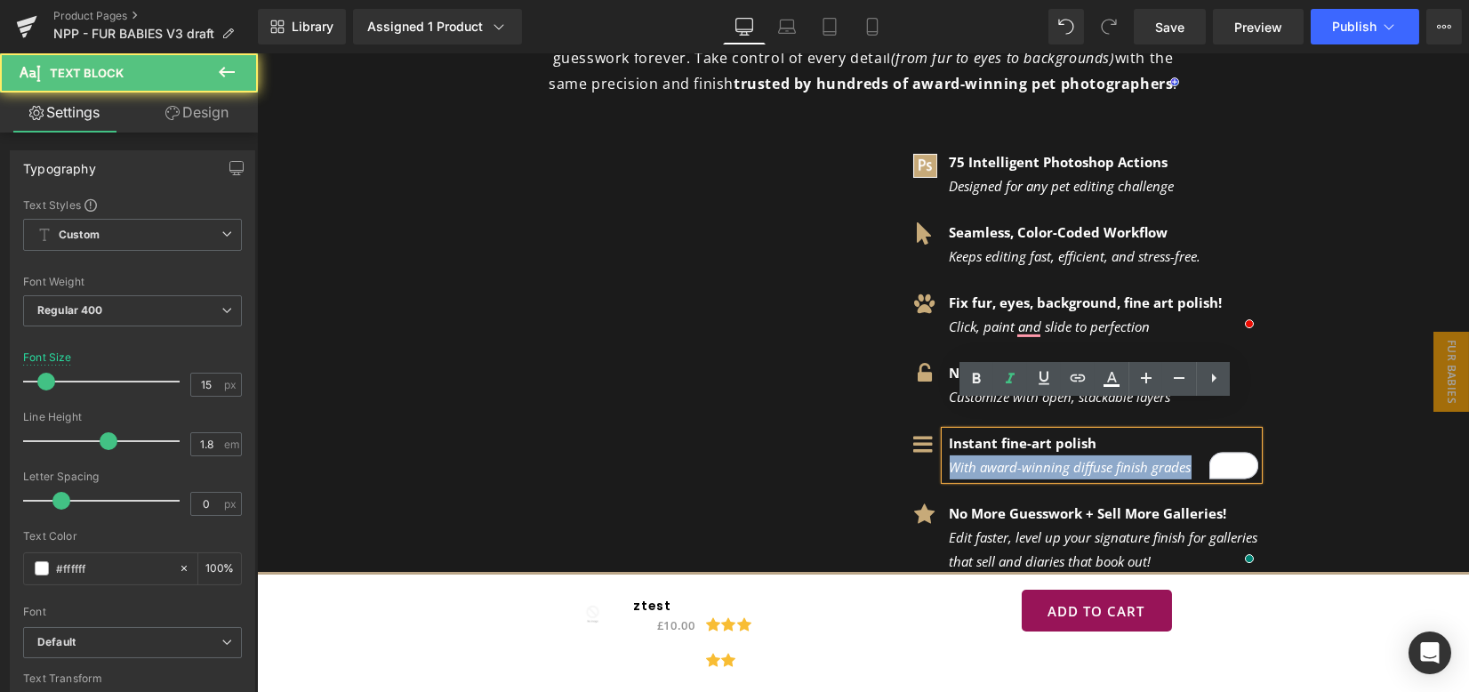
drag, startPoint x: 947, startPoint y: 441, endPoint x: 1188, endPoint y: 443, distance: 241.0
click at [1188, 455] on div "With award-winning diffuse finish grades" at bounding box center [1104, 467] width 309 height 24
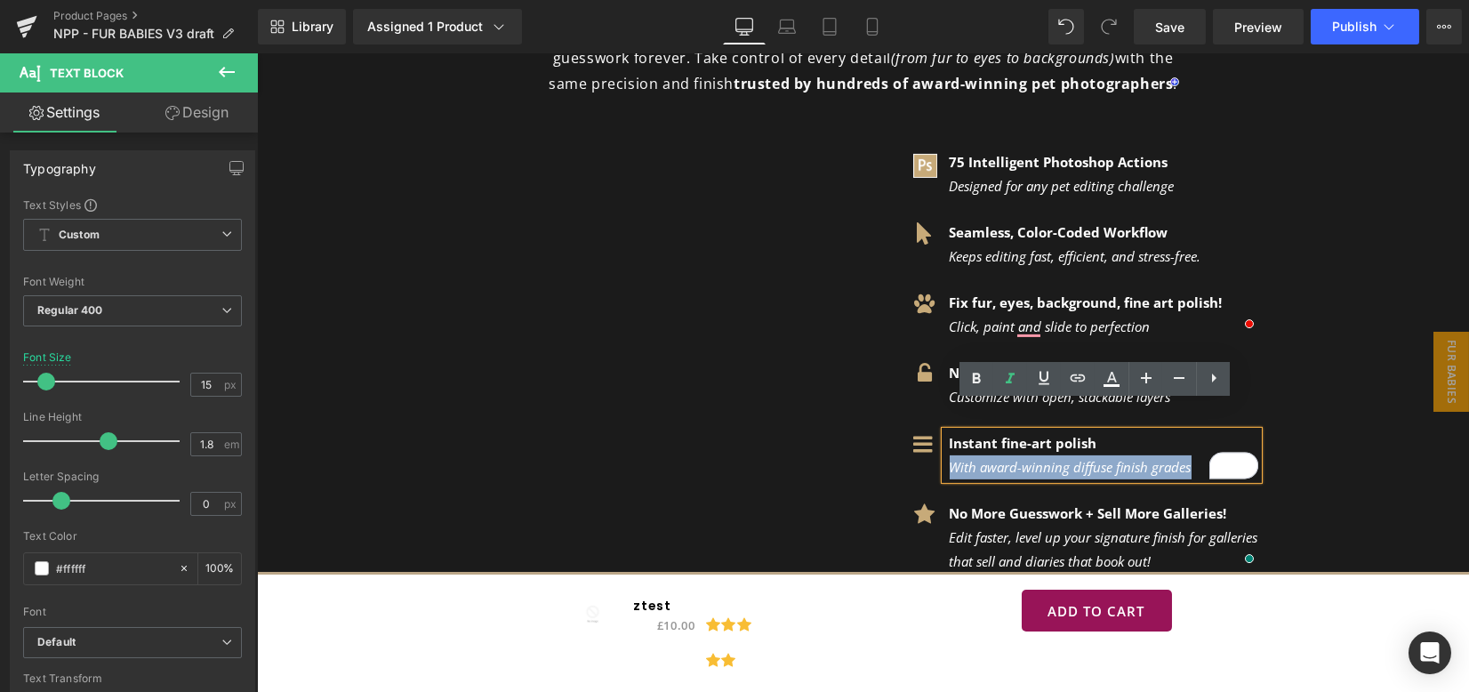
copy icon "With award-winning diffuse finish grades"
click at [1146, 315] on p "Click, paint and slide to perfection" at bounding box center [1104, 327] width 309 height 24
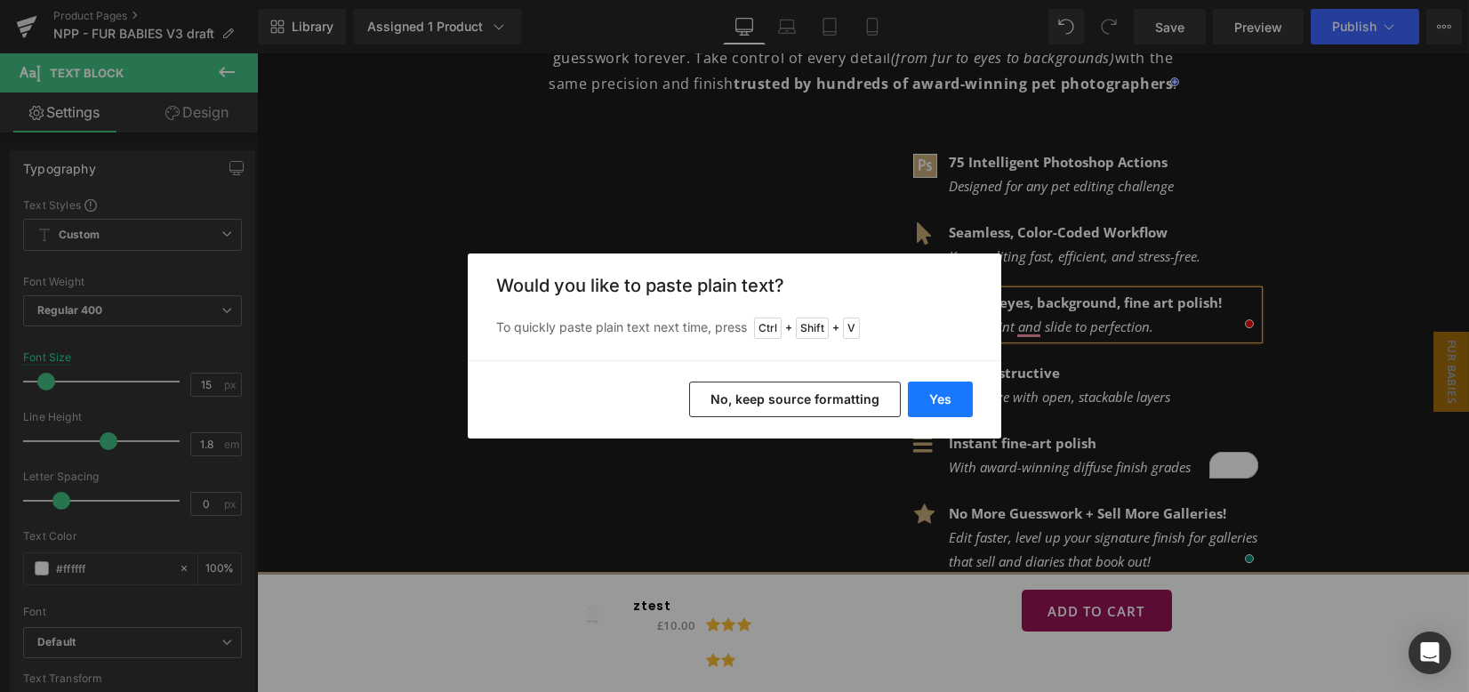
click at [929, 401] on button "Yes" at bounding box center [940, 400] width 65 height 36
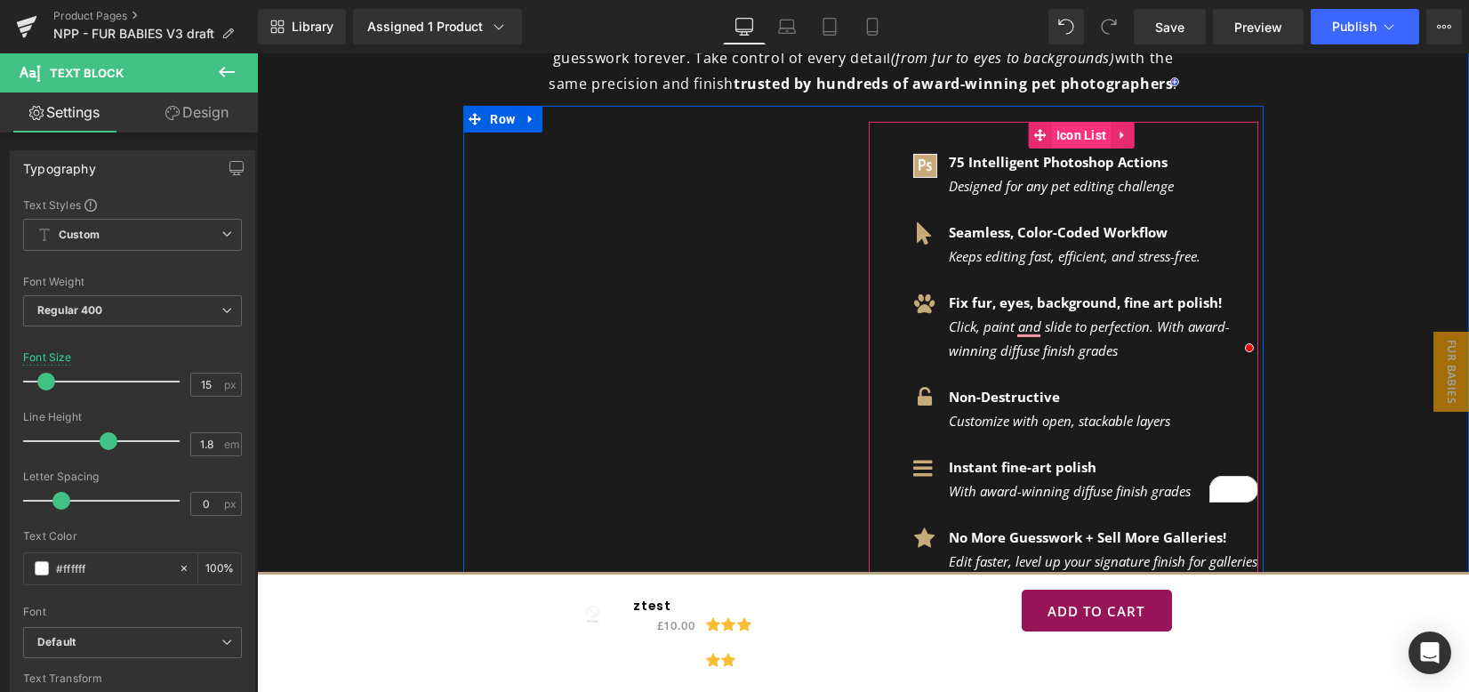
click at [1057, 122] on span "Icon List" at bounding box center [1082, 135] width 60 height 27
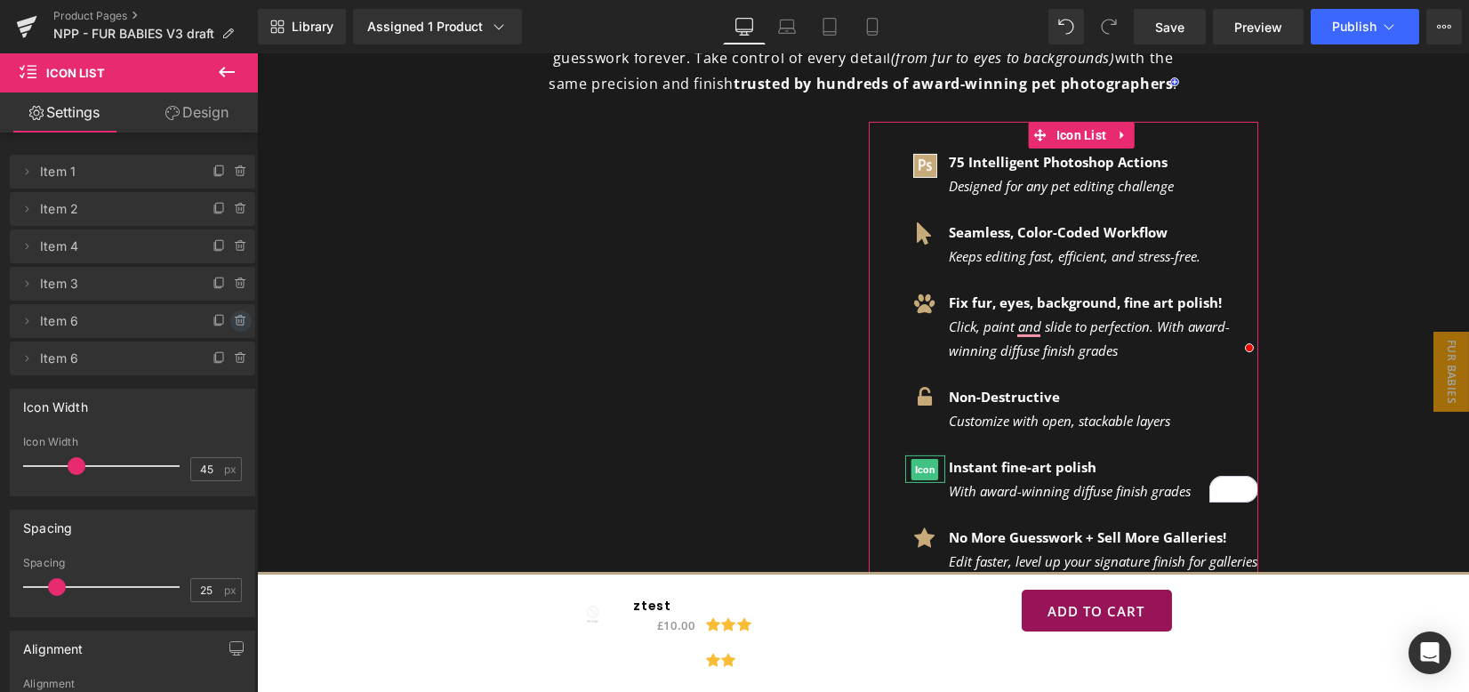
click at [234, 326] on icon at bounding box center [241, 321] width 14 height 14
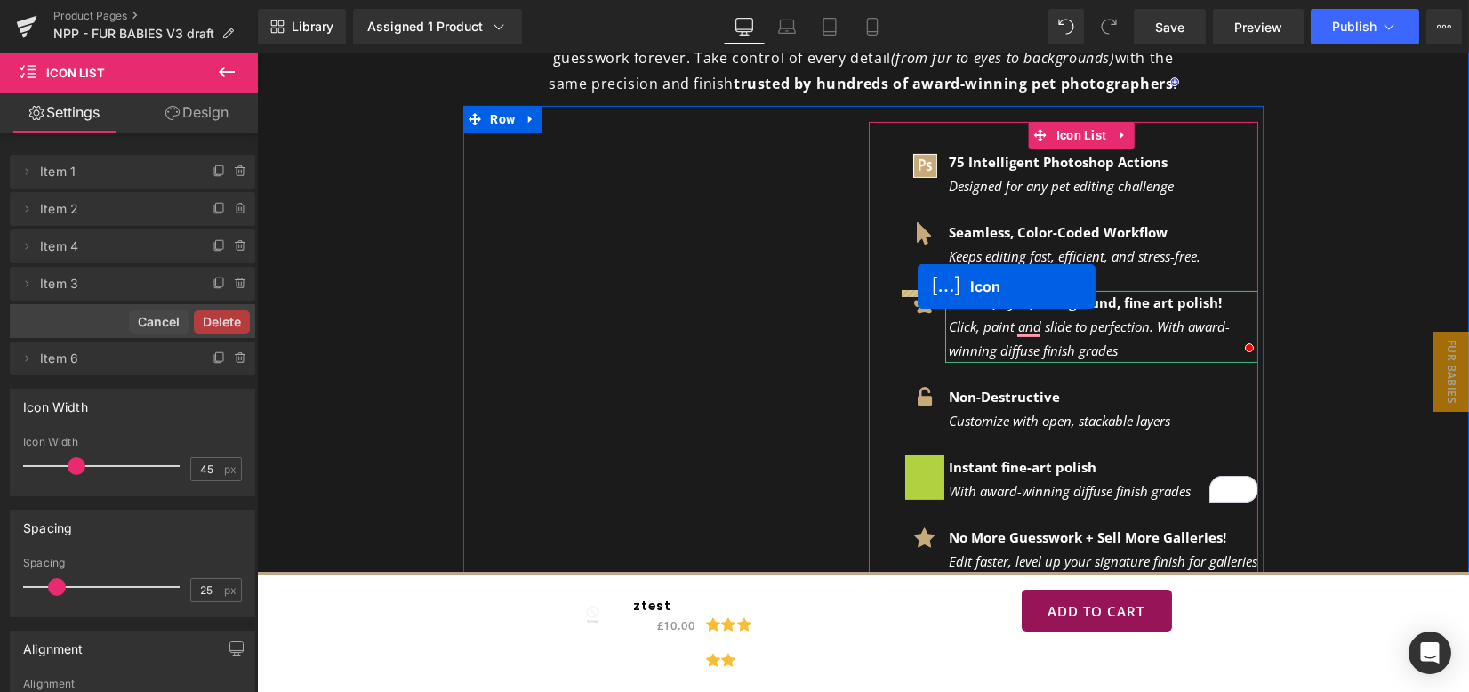
drag, startPoint x: 912, startPoint y: 438, endPoint x: 918, endPoint y: 286, distance: 151.3
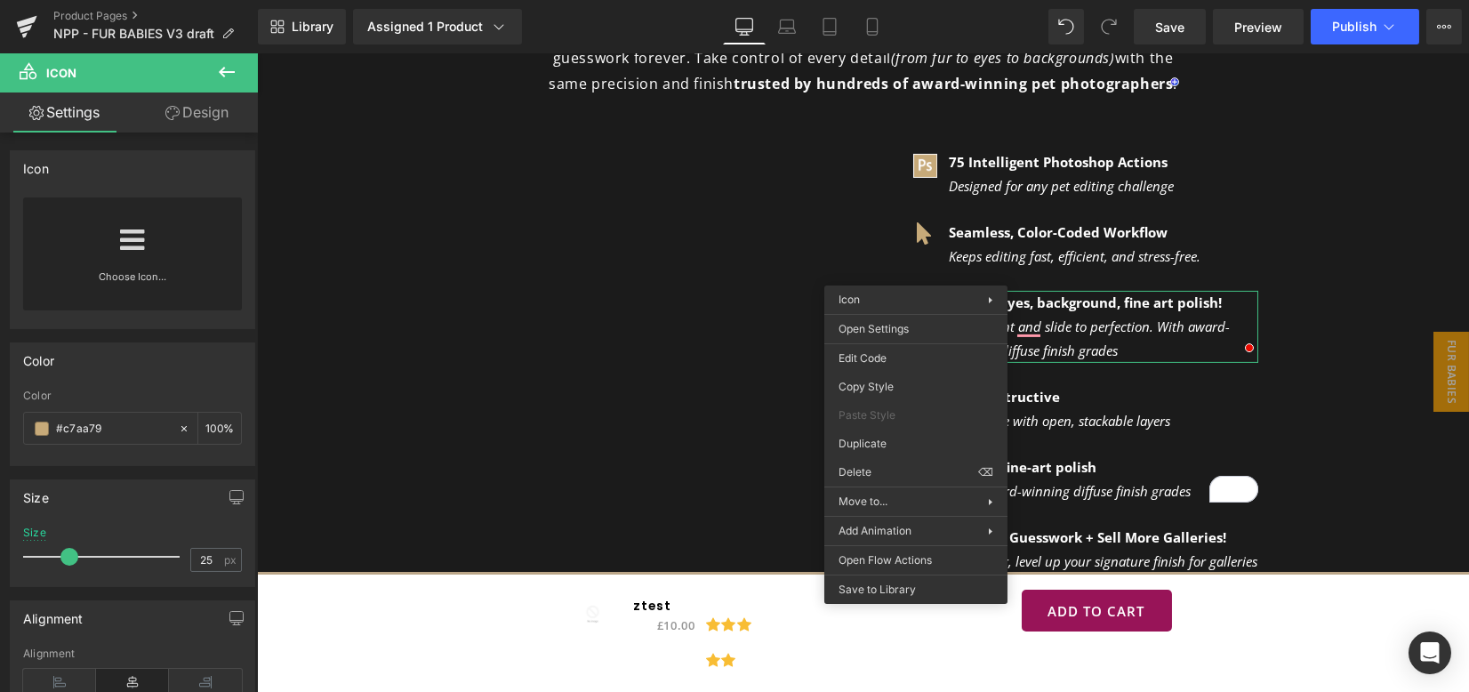
drag, startPoint x: 1160, startPoint y: 532, endPoint x: 902, endPoint y: 478, distance: 263.4
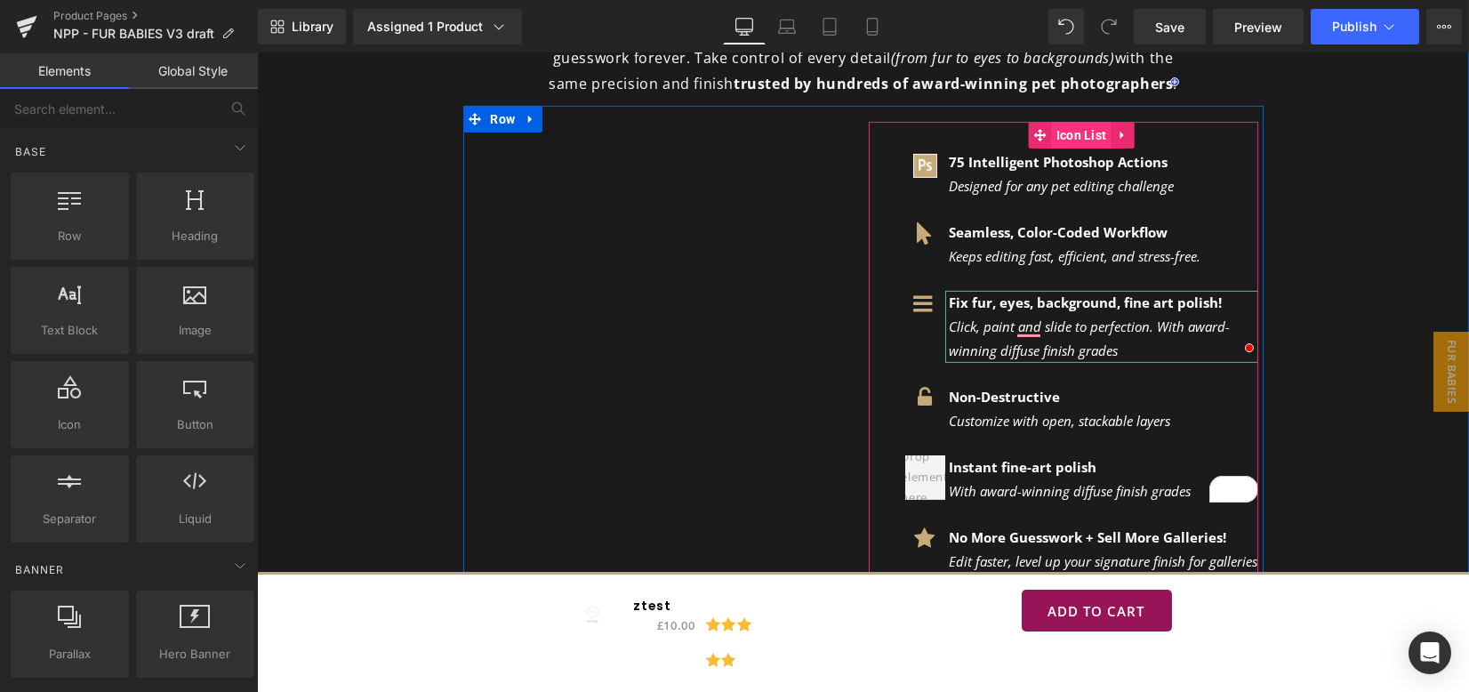
click at [1073, 122] on span "Icon List" at bounding box center [1082, 135] width 60 height 27
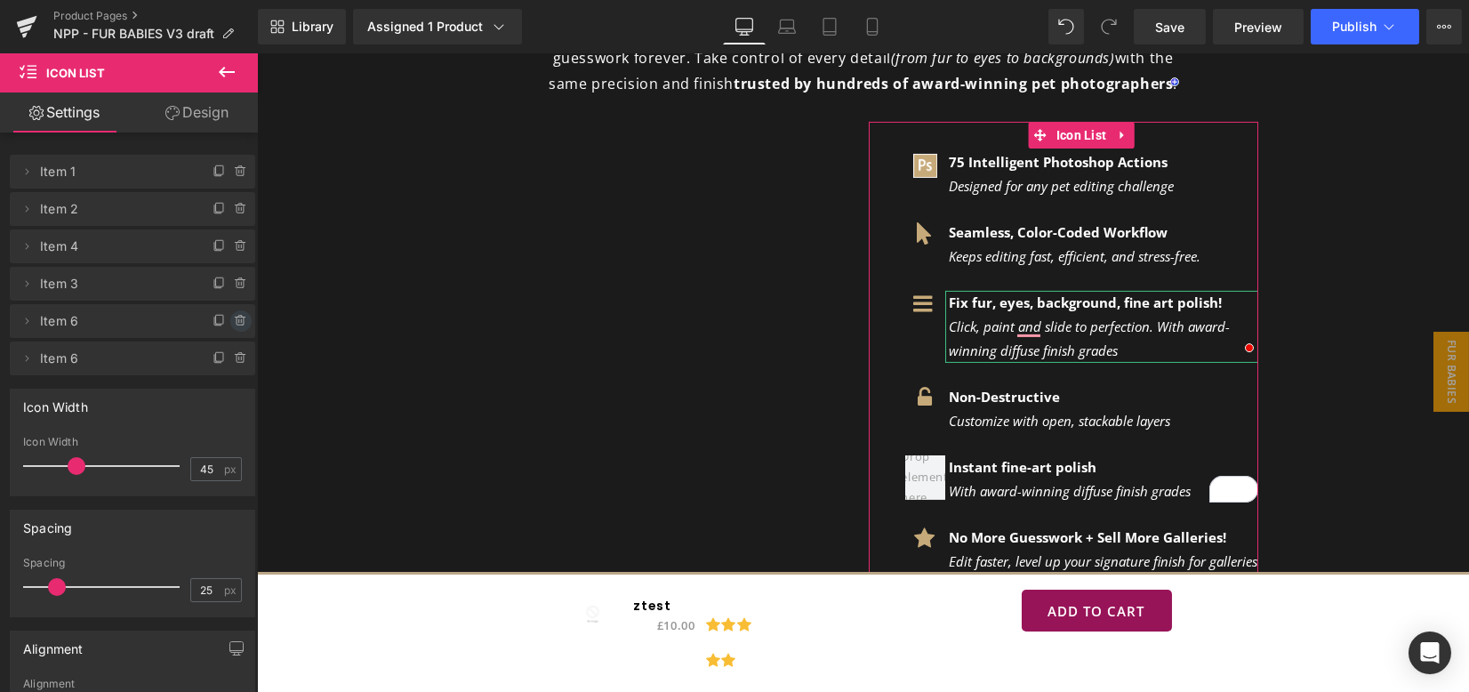
click at [234, 326] on icon at bounding box center [241, 321] width 14 height 14
click at [232, 326] on button "Delete" at bounding box center [222, 321] width 56 height 23
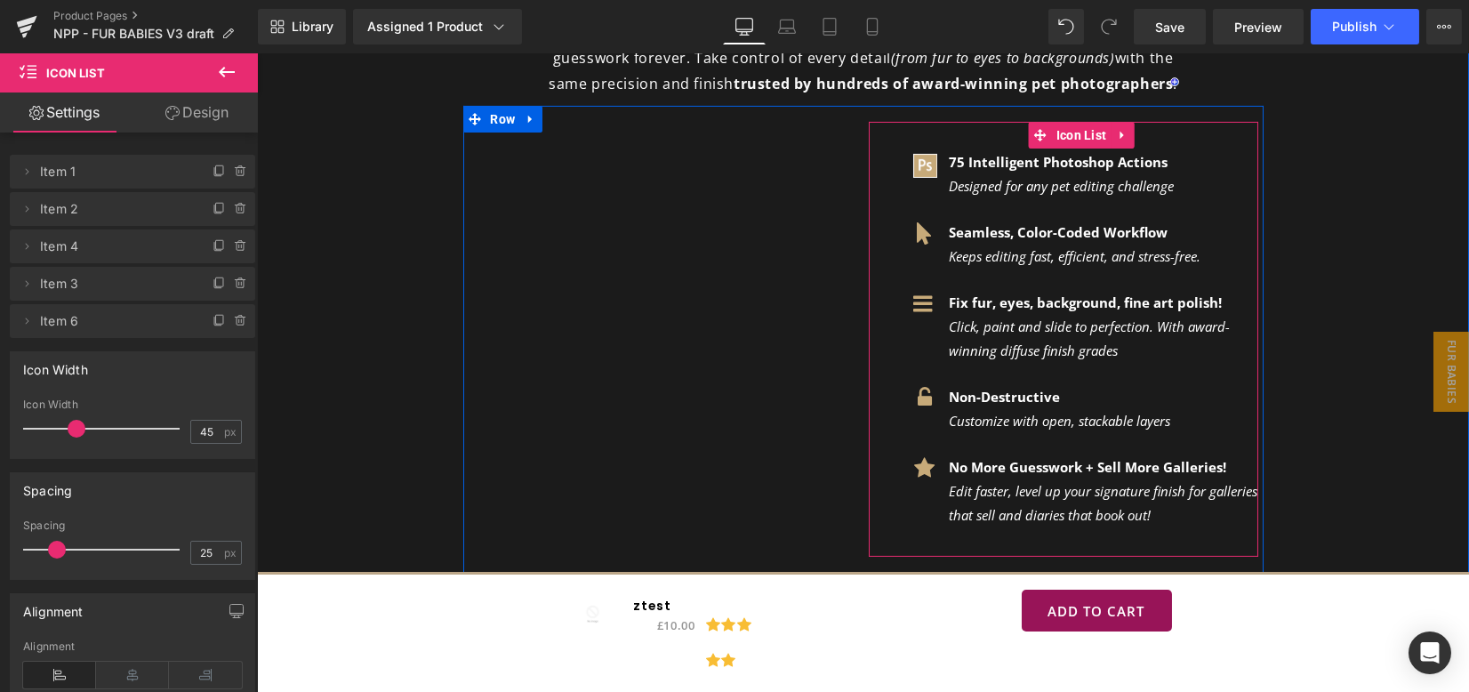
click at [1228, 341] on ul "Image 75 Intelligent Photoshop Actions Designed for any pet editing challenge T…" at bounding box center [1081, 349] width 353 height 399
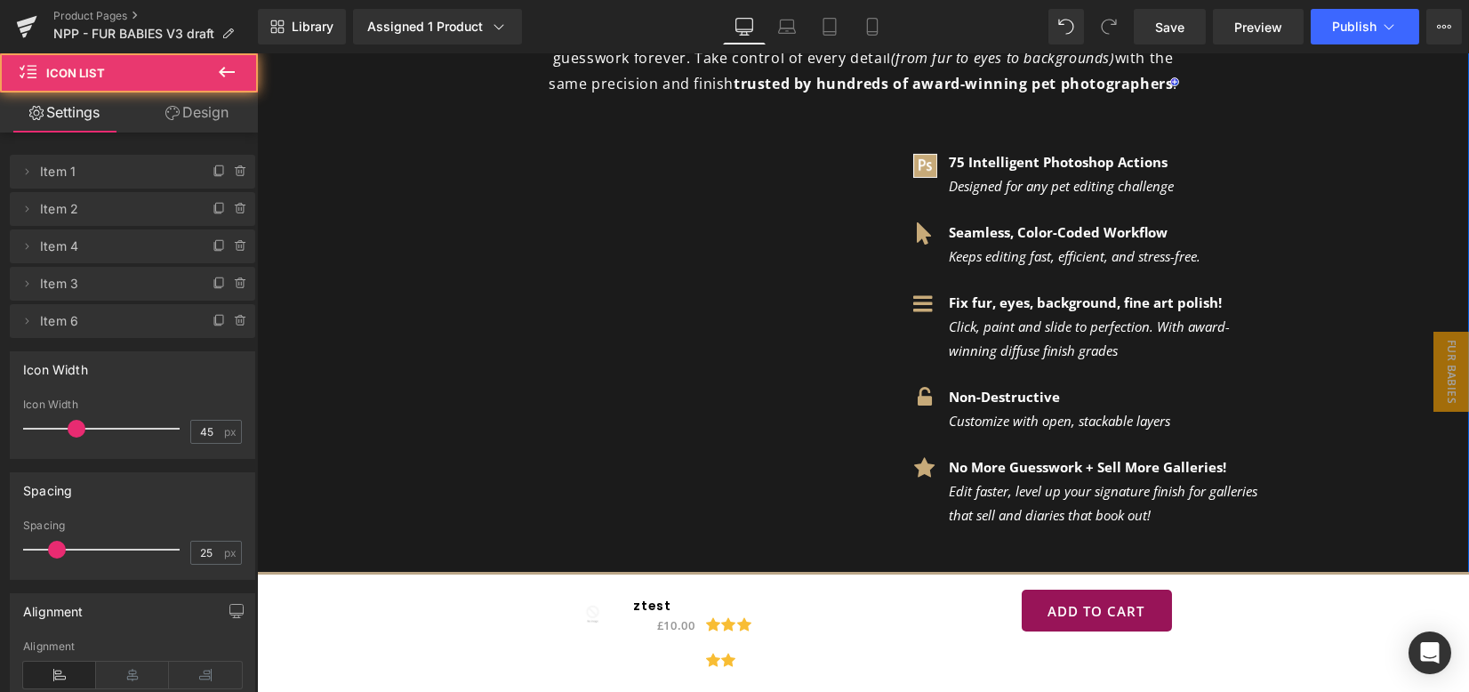
click at [1294, 364] on div "Transform Your Animal Images into fine-art "pawtraits" that pop! Whether you’re…" at bounding box center [863, 412] width 1212 height 1079
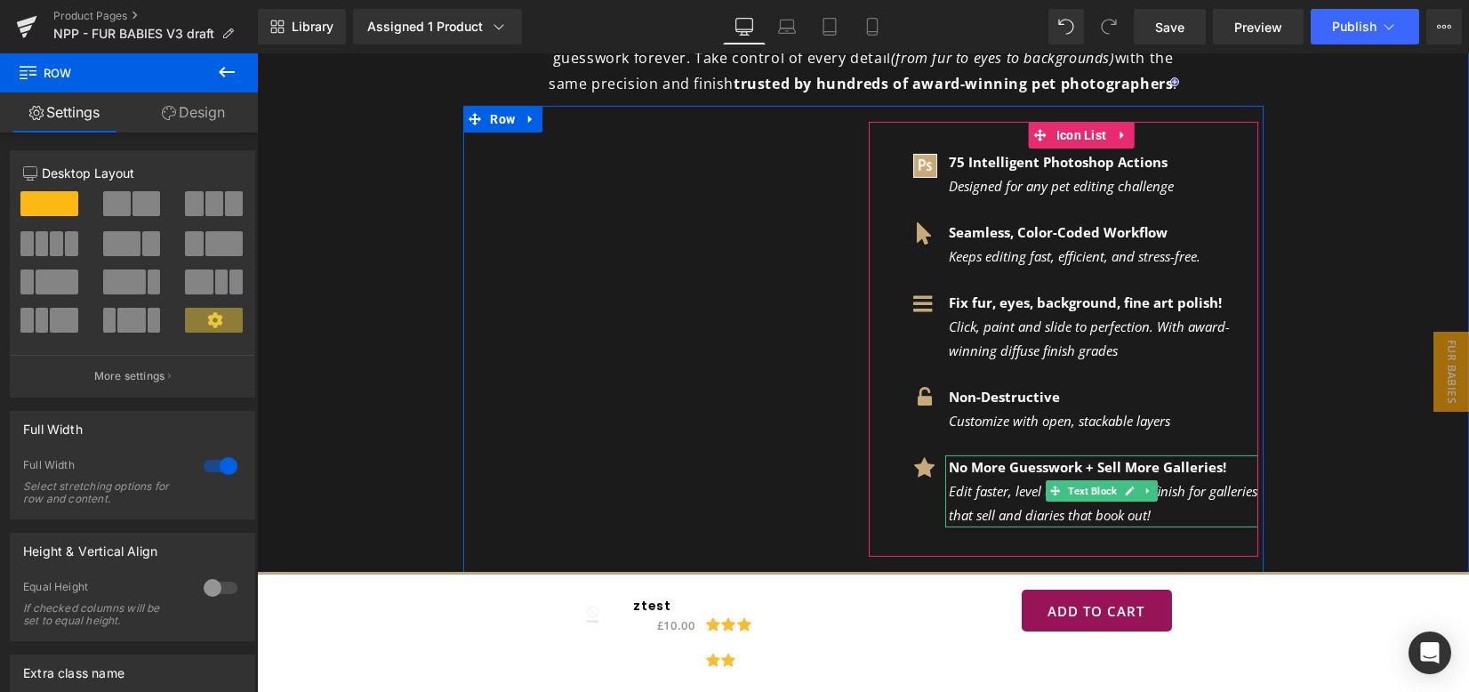
click at [1030, 482] on icon "Edit faster, level up your signature finish for galleries that sell and diaries…" at bounding box center [1104, 503] width 309 height 42
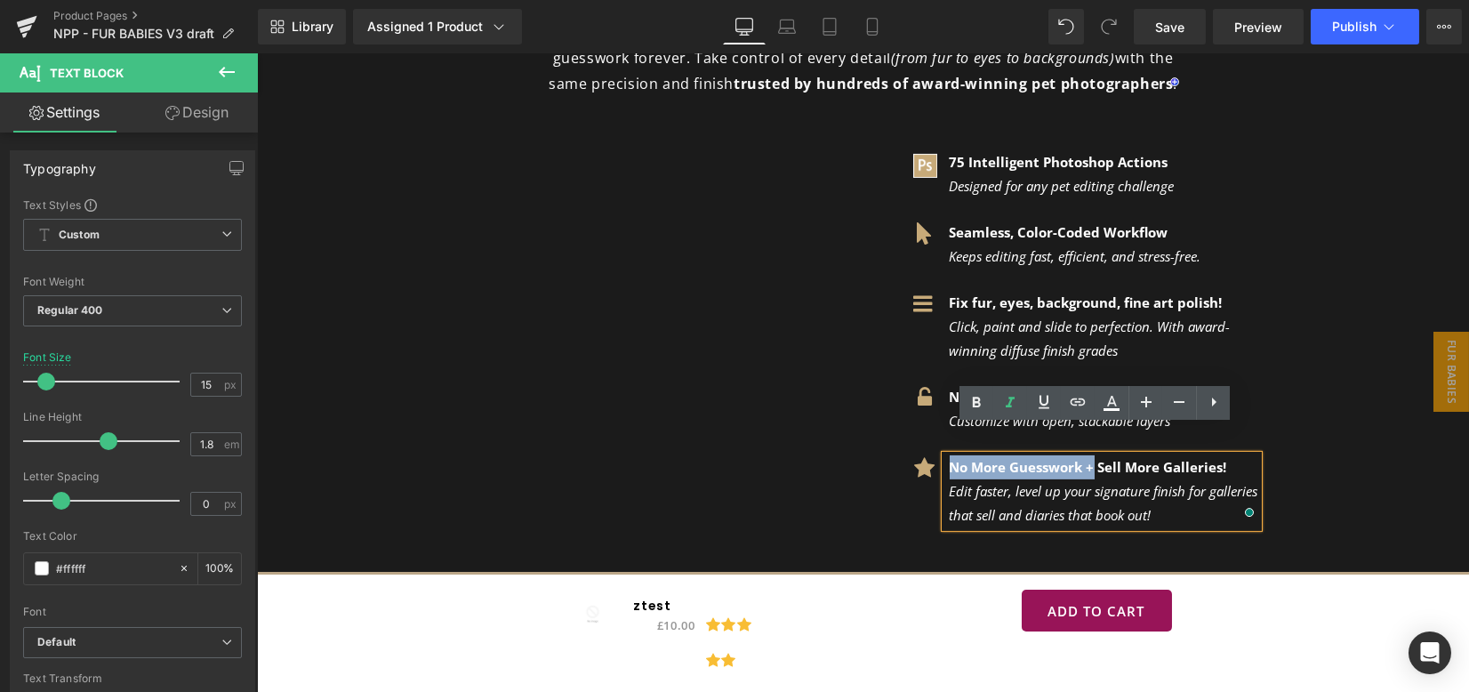
drag, startPoint x: 1089, startPoint y: 438, endPoint x: 944, endPoint y: 440, distance: 145.9
click at [950, 458] on strong "No More Guesswork + Sell More Galleries!" at bounding box center [1088, 467] width 277 height 18
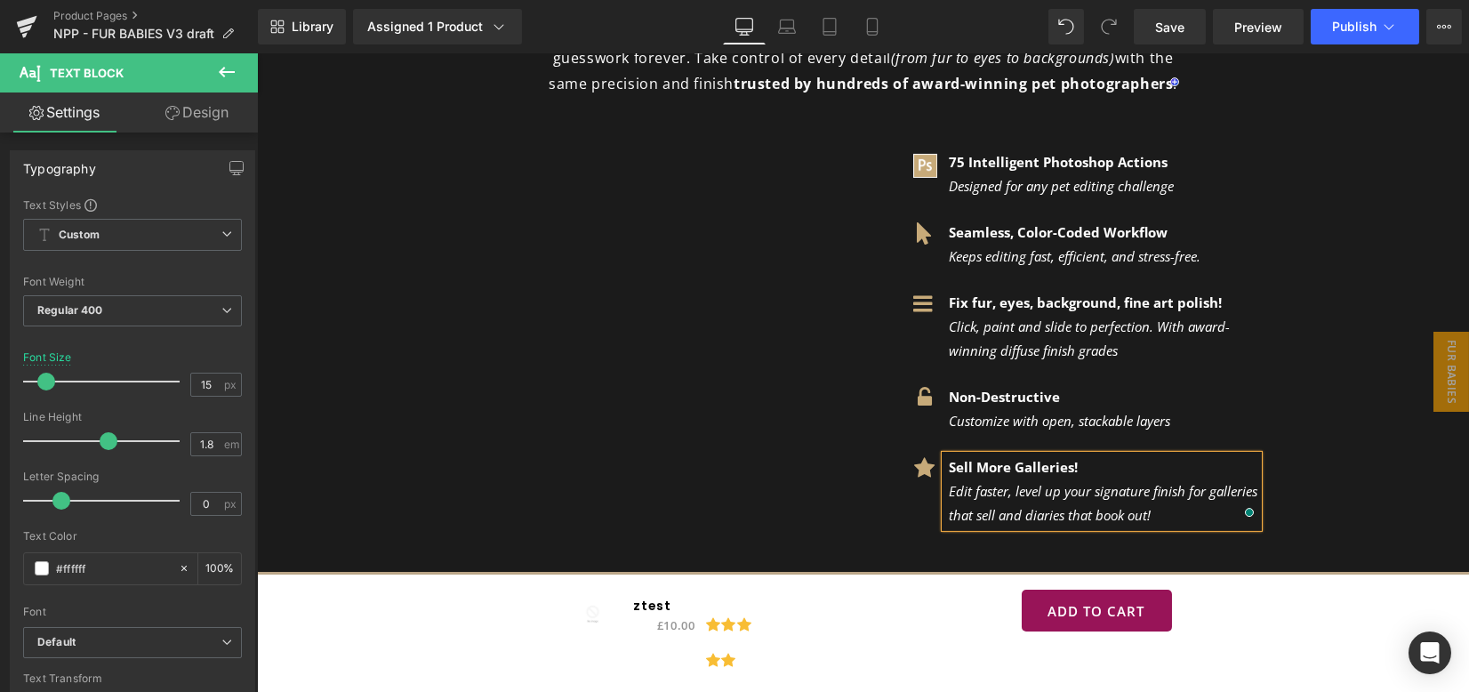
click at [1381, 224] on div "Transform Your Animal Images into fine-art "pawtraits" that pop! Whether you’re…" at bounding box center [863, 412] width 1212 height 1079
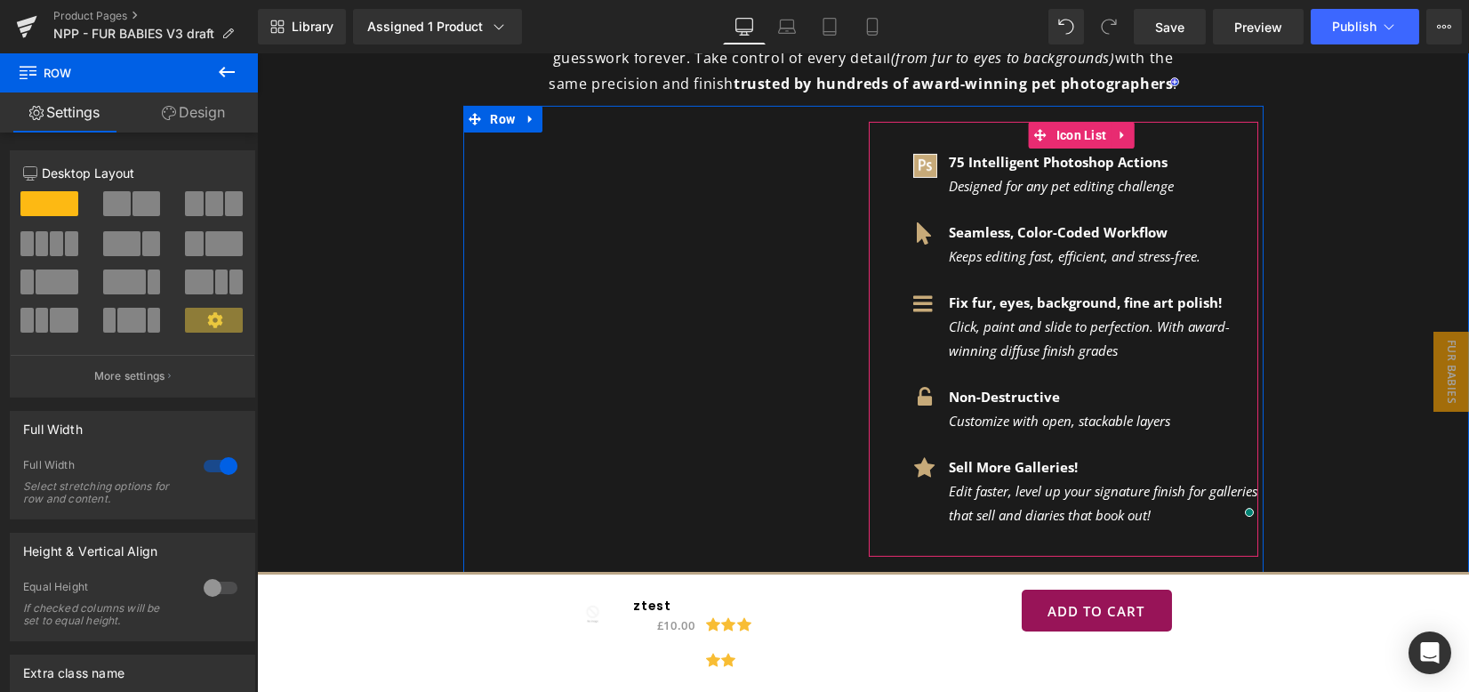
click at [971, 247] on span "Keeps editing fast, efficient, and stress-free." at bounding box center [1076, 256] width 252 height 18
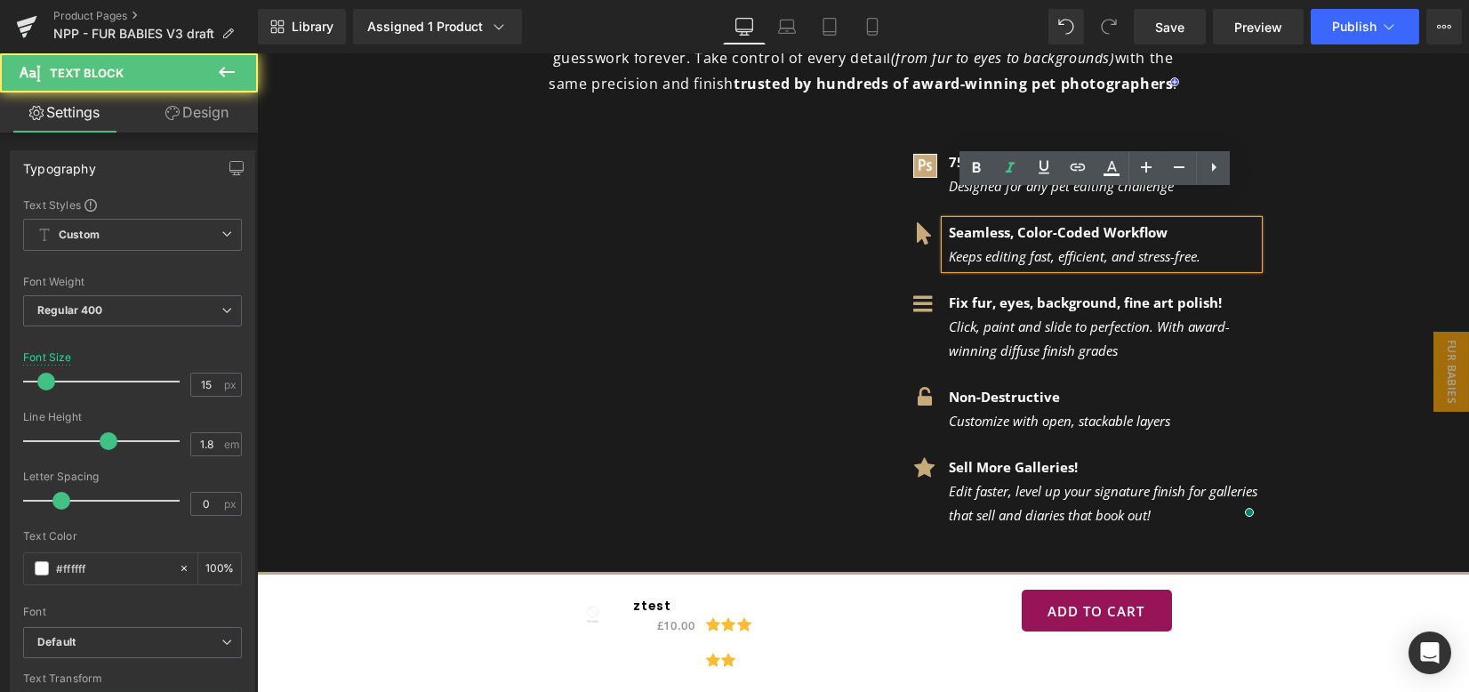
click at [950, 247] on span "Keeps editing fast, efficient, and stress-free." at bounding box center [1076, 256] width 252 height 18
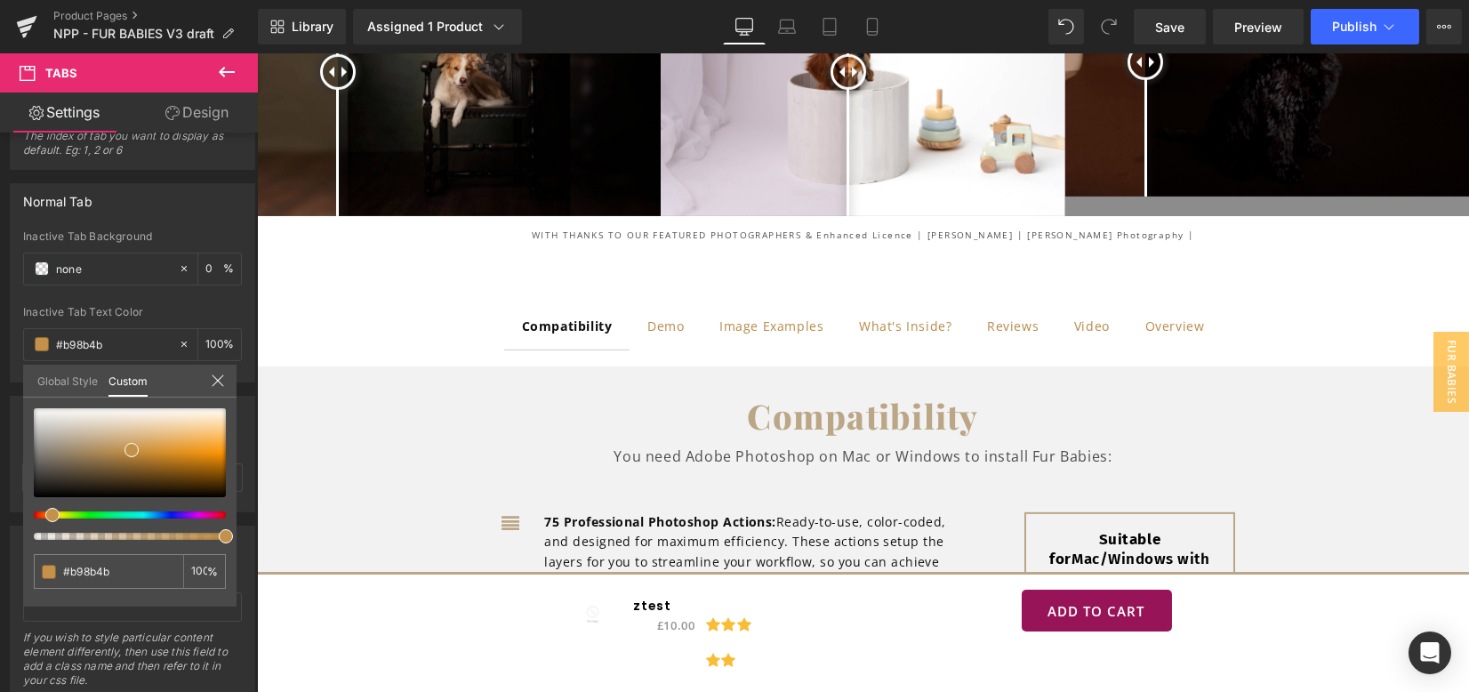
scroll to position [4519, 0]
